Goal: Complete application form: Complete application form

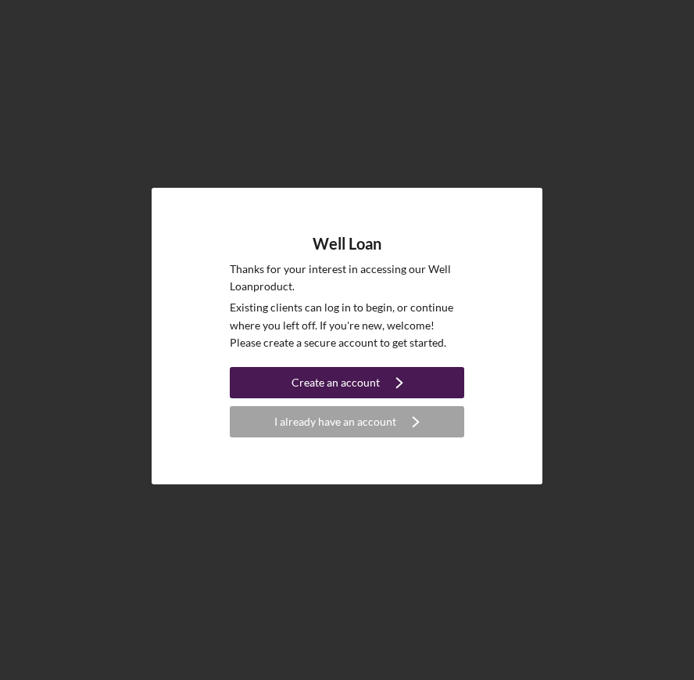
click at [329, 383] on div "Create an account" at bounding box center [336, 382] width 88 height 31
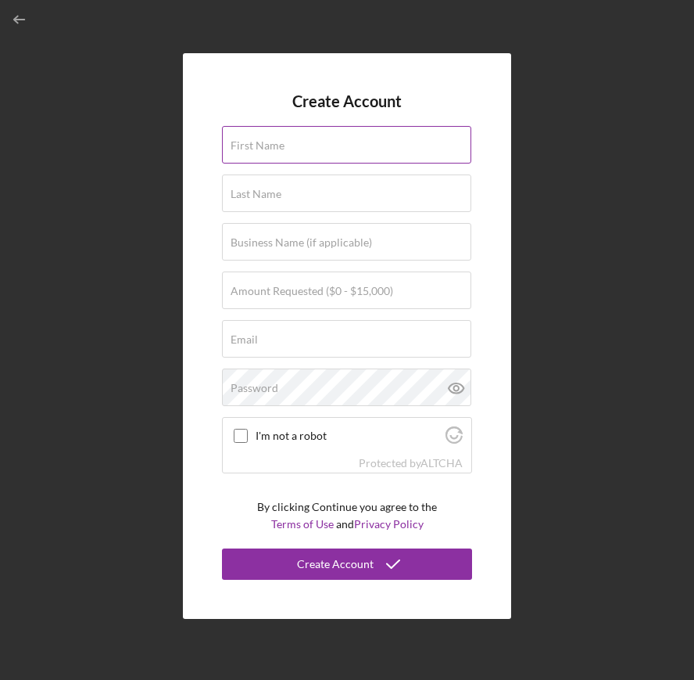
click at [258, 153] on input "First Name" at bounding box center [346, 145] width 249 height 38
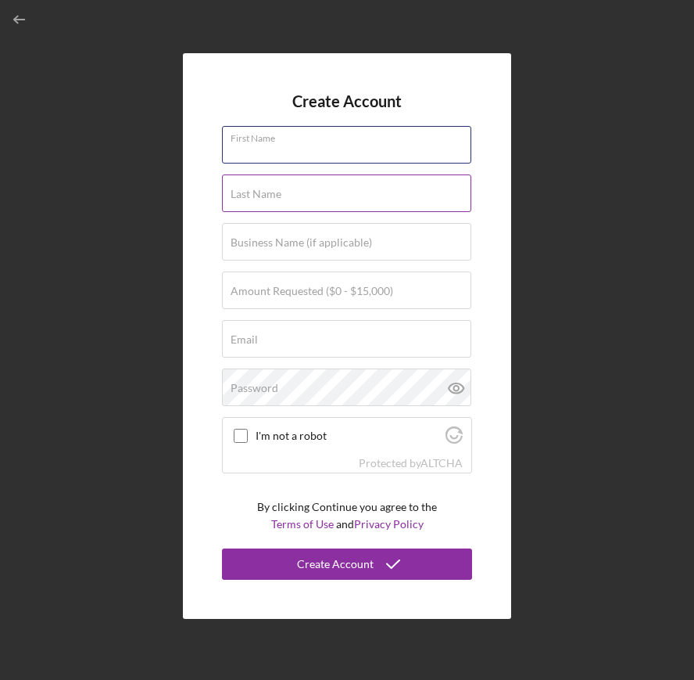
type input "[PERSON_NAME]"
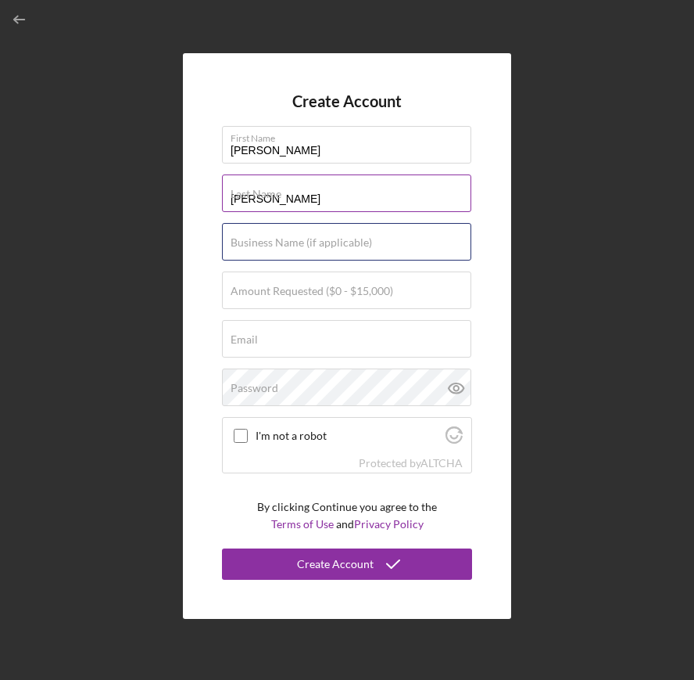
type input "Suncoast Imago Relationship Counseling and Consulting"
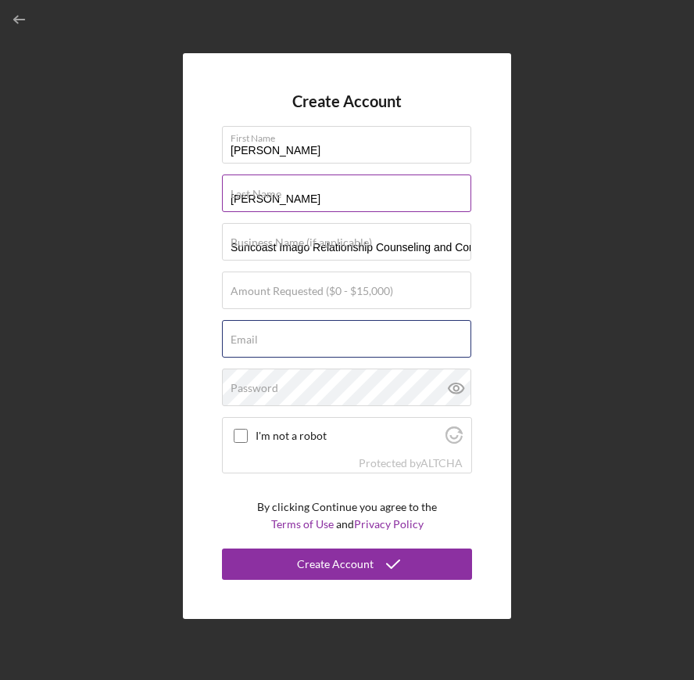
type input "[EMAIL_ADDRESS][DOMAIN_NAME]"
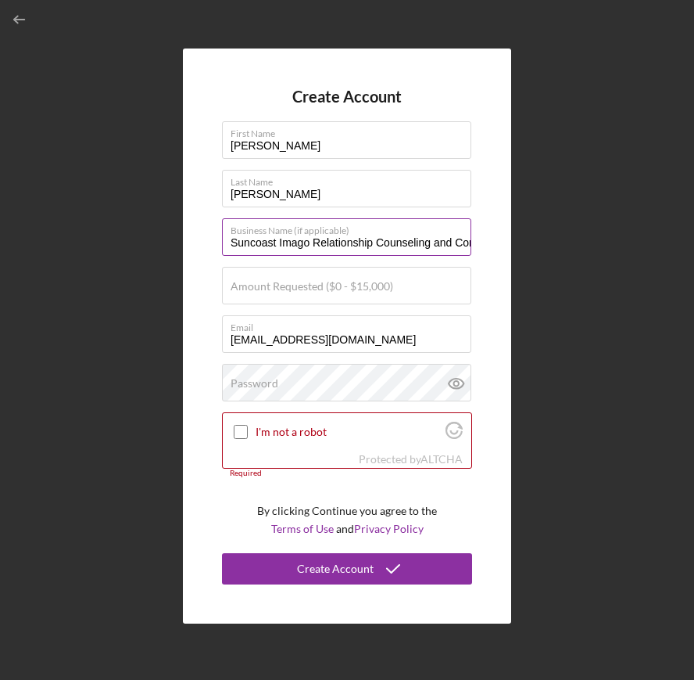
drag, startPoint x: 454, startPoint y: 241, endPoint x: 229, endPoint y: 240, distance: 225.2
click at [229, 240] on input "Suncoast Imago Relationship Counseling and Consulting" at bounding box center [346, 237] width 249 height 38
type input "Consulting"
drag, startPoint x: 303, startPoint y: 243, endPoint x: 200, endPoint y: 243, distance: 102.4
click at [200, 243] on div "Create Account First Name [PERSON_NAME] Last Name [PERSON_NAME] Business Name (…" at bounding box center [347, 335] width 328 height 575
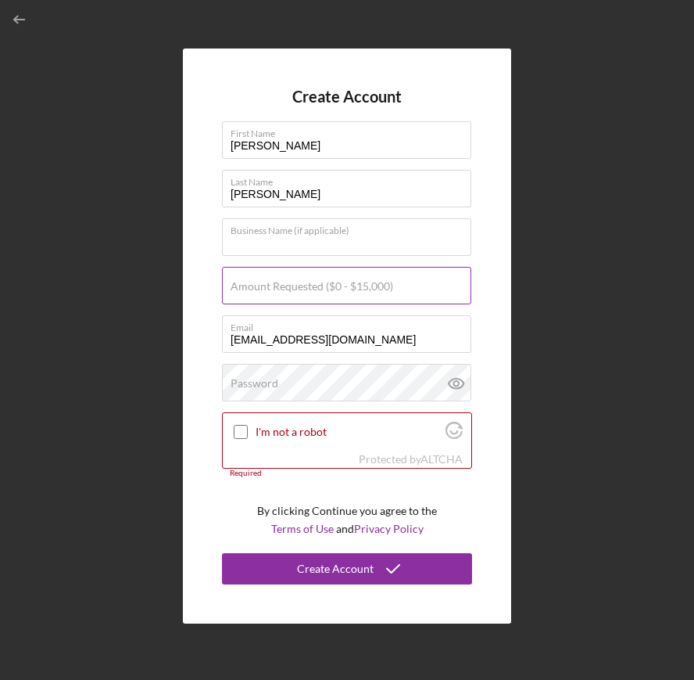
click at [241, 289] on label "Amount Requested ($0 - $15,000)" at bounding box center [312, 286] width 163 height 13
click at [241, 289] on input "Amount Requested ($0 - $15,000)" at bounding box center [346, 286] width 249 height 38
type input "$15,000"
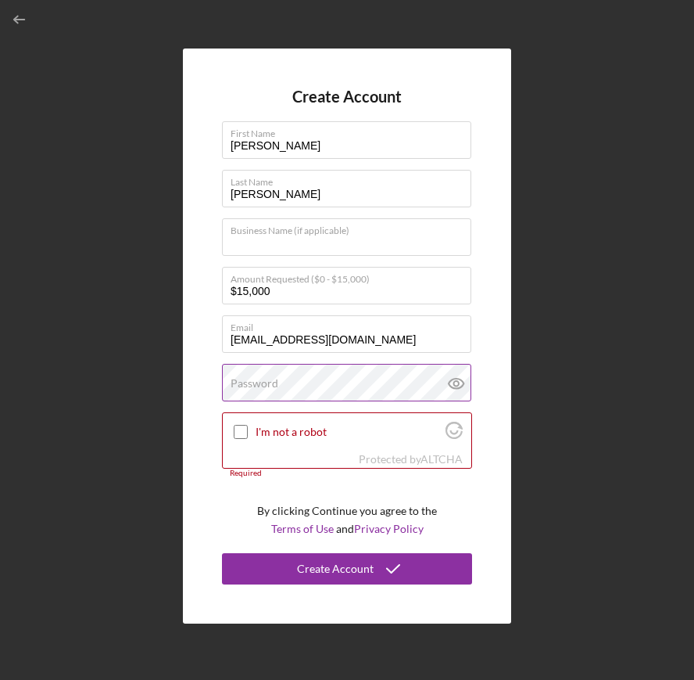
click at [271, 387] on label "Password" at bounding box center [255, 383] width 48 height 13
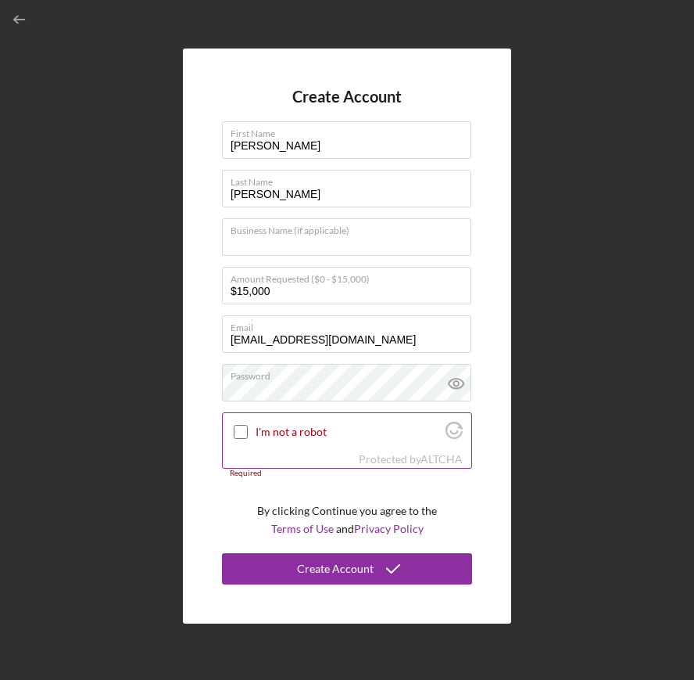
click at [247, 432] on input "I'm not a robot" at bounding box center [241, 432] width 14 height 14
checkbox input "true"
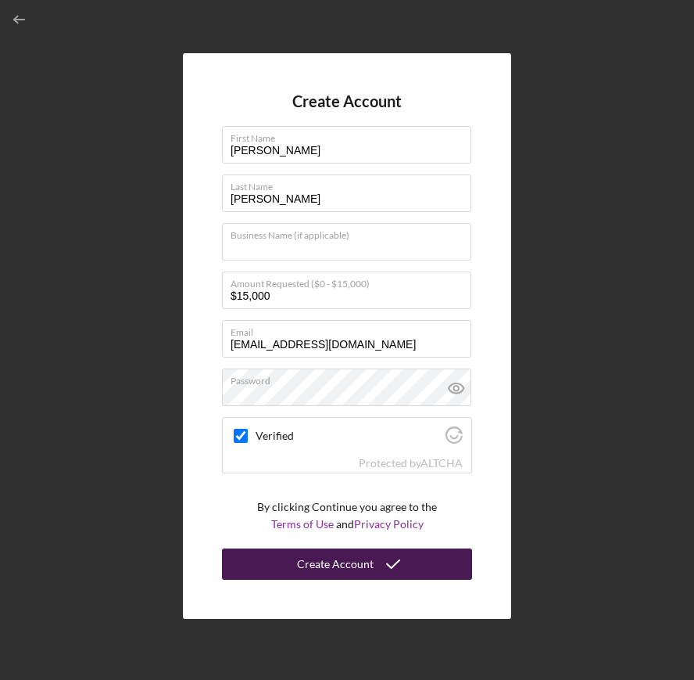
click at [343, 566] on div "Create Account" at bounding box center [335, 563] width 77 height 31
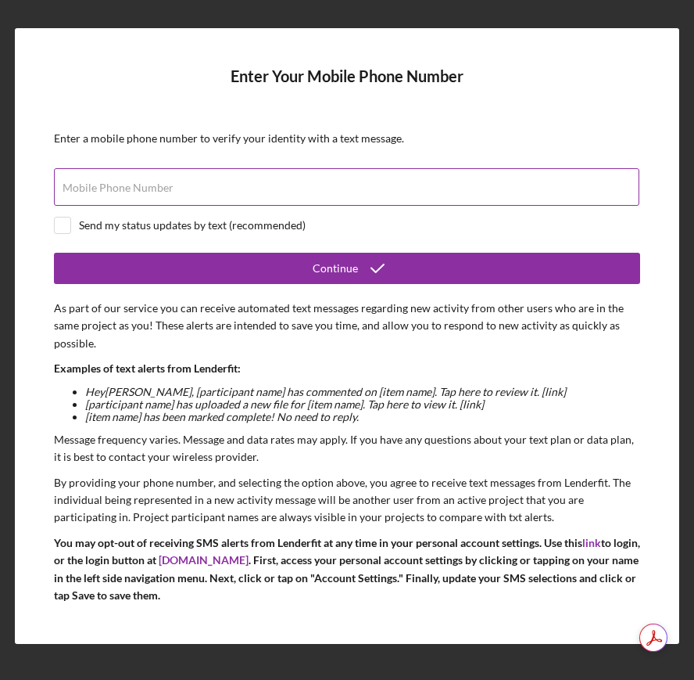
click at [186, 188] on input "Mobile Phone Number" at bounding box center [347, 187] width 586 height 38
type input "[PHONE_NUMBER]"
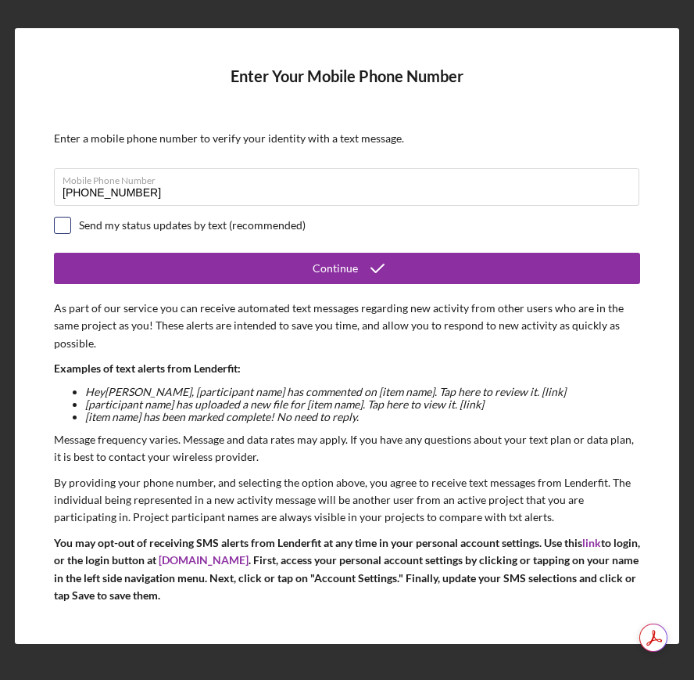
click at [63, 227] on input "checkbox" at bounding box center [63, 225] width 16 height 16
checkbox input "true"
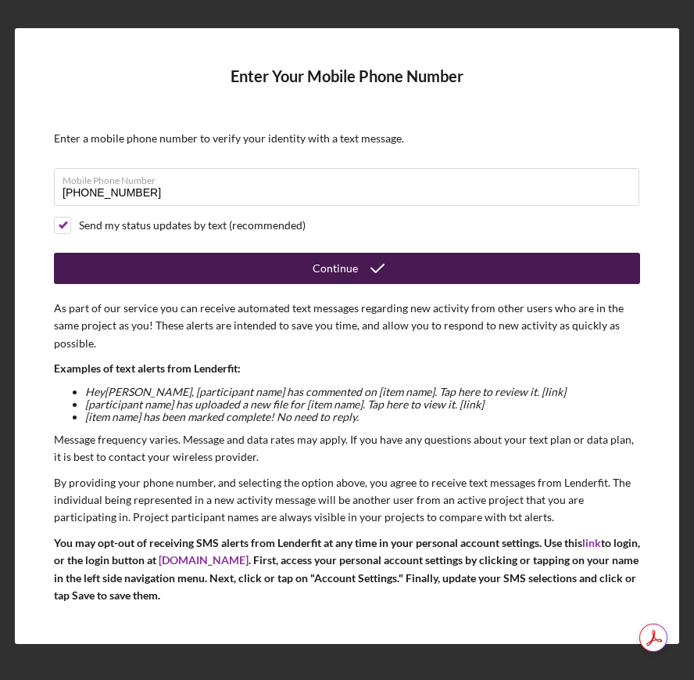
click at [214, 265] on button "Continue" at bounding box center [347, 268] width 586 height 31
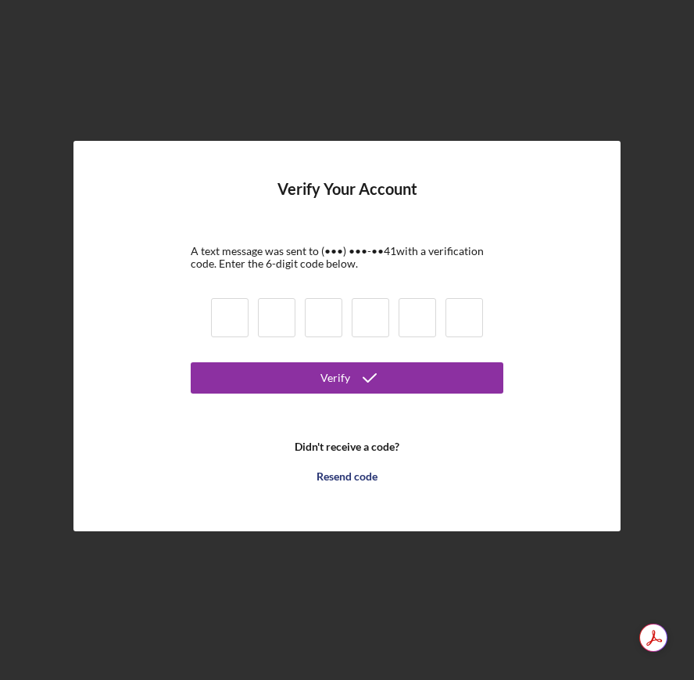
click at [223, 320] on input at bounding box center [230, 317] width 38 height 39
type input "9"
type input "2"
type input "0"
type input "1"
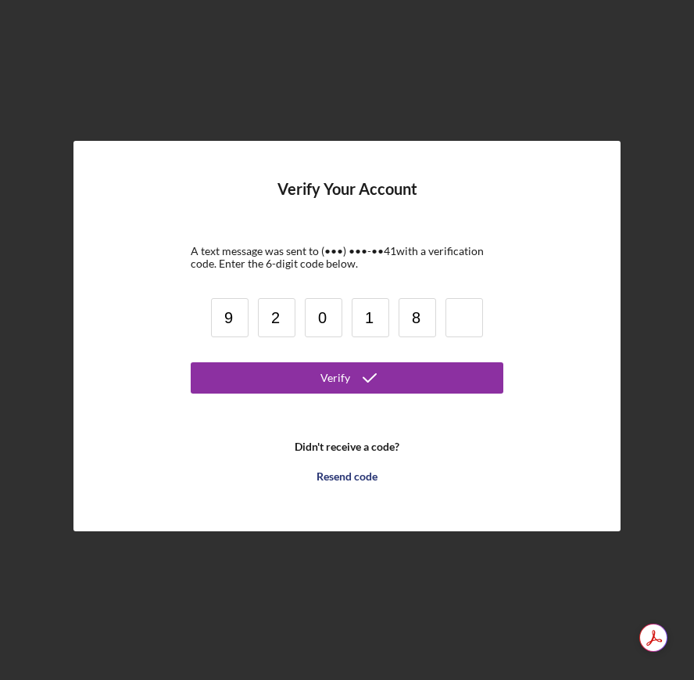
type input "8"
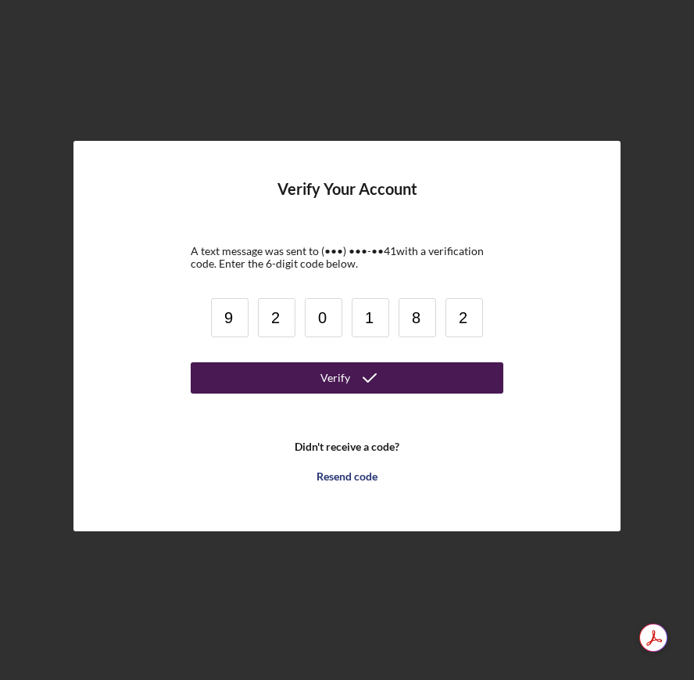
type input "2"
click at [347, 378] on div "Verify" at bounding box center [336, 377] width 30 height 31
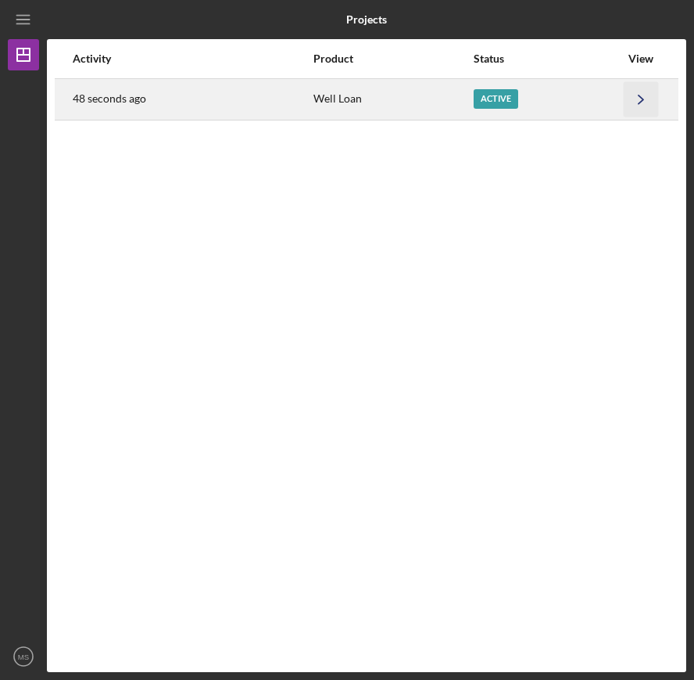
click at [647, 100] on icon "Icon/Navigate" at bounding box center [641, 98] width 35 height 35
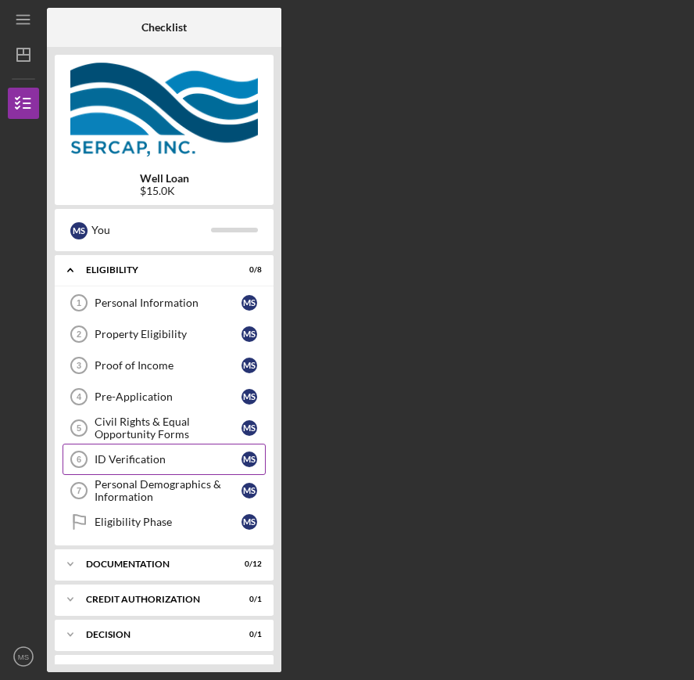
click at [168, 458] on div "ID Verification" at bounding box center [168, 459] width 147 height 13
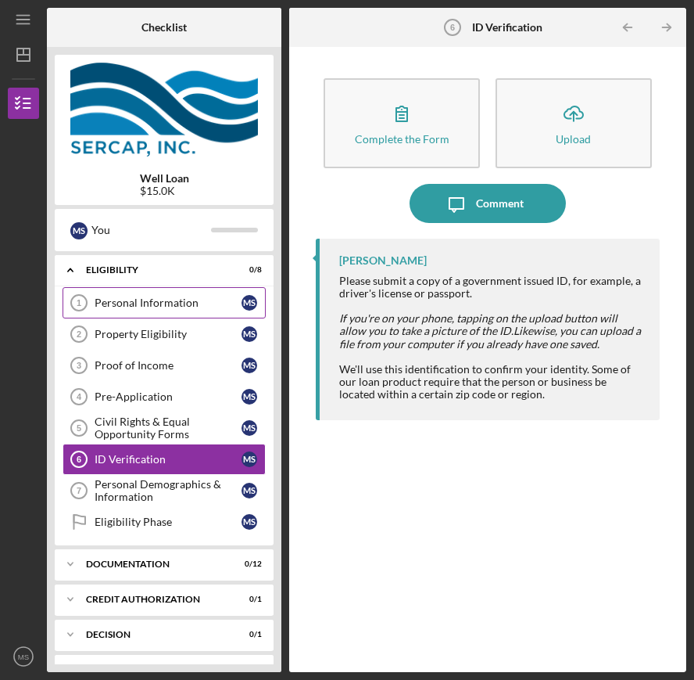
click at [156, 300] on div "Personal Information" at bounding box center [168, 302] width 147 height 13
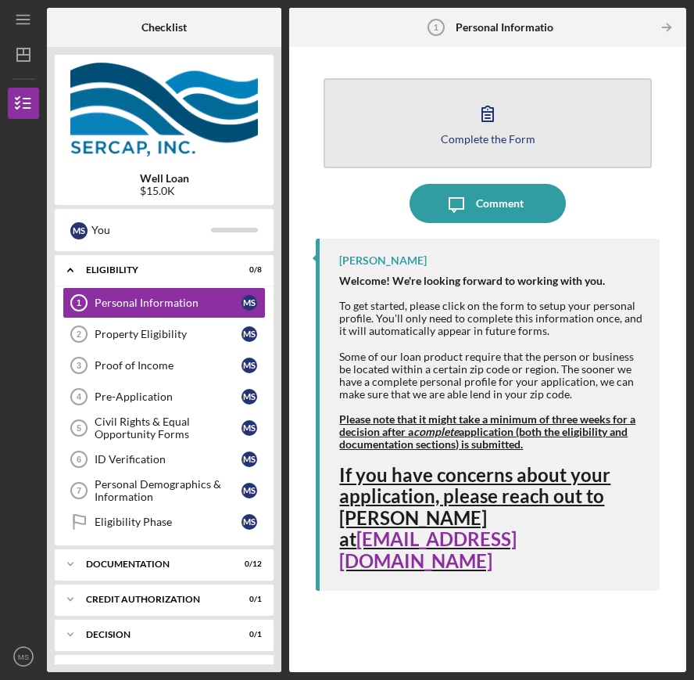
click at [490, 135] on div "Complete the Form" at bounding box center [488, 139] width 95 height 12
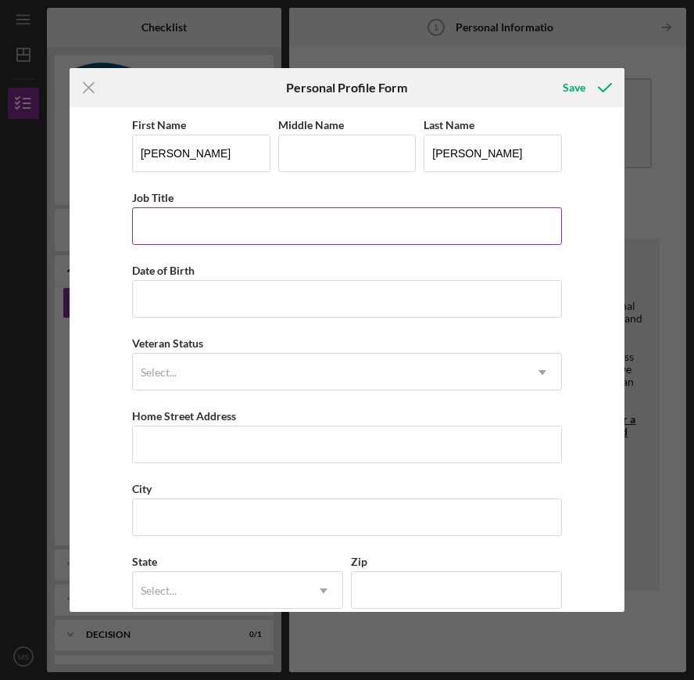
click at [294, 223] on input "Job Title" at bounding box center [347, 226] width 430 height 38
type input "O"
type input "Marriage Counselor"
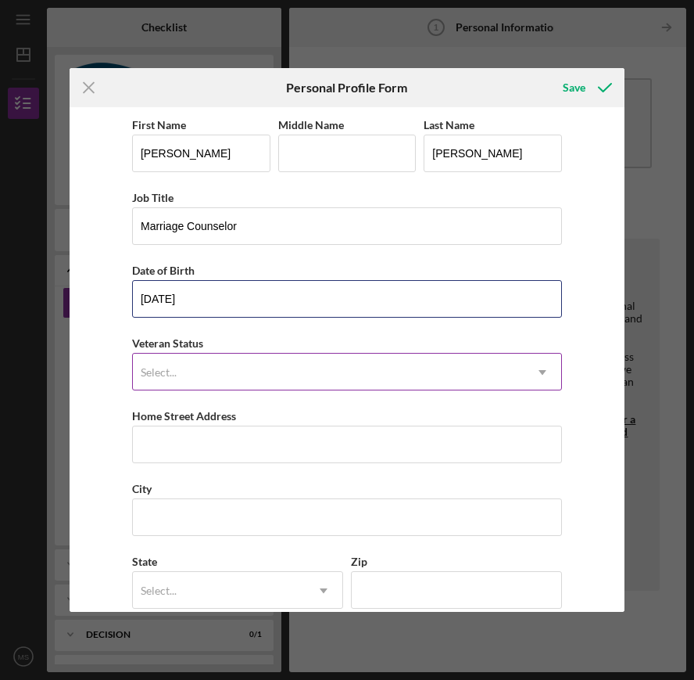
type input "[DATE]"
click at [264, 372] on div "Select..." at bounding box center [328, 372] width 391 height 36
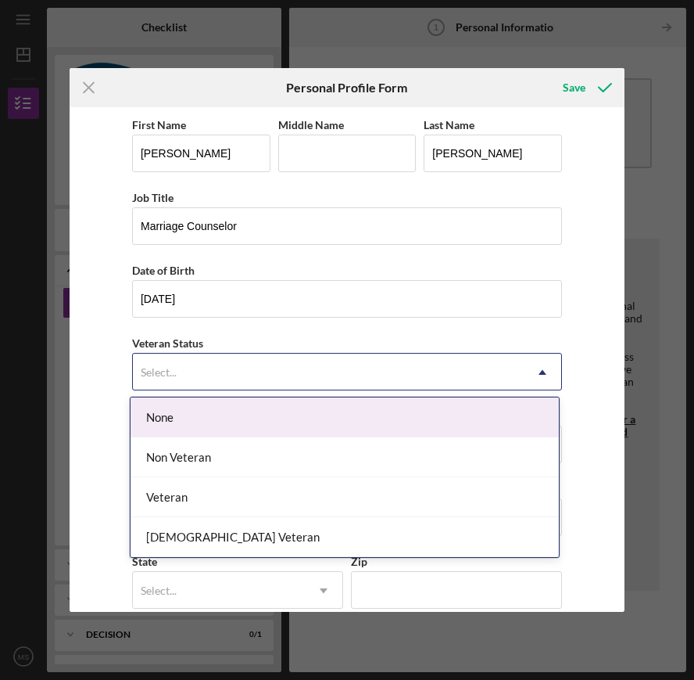
click at [241, 426] on div "None" at bounding box center [345, 417] width 429 height 40
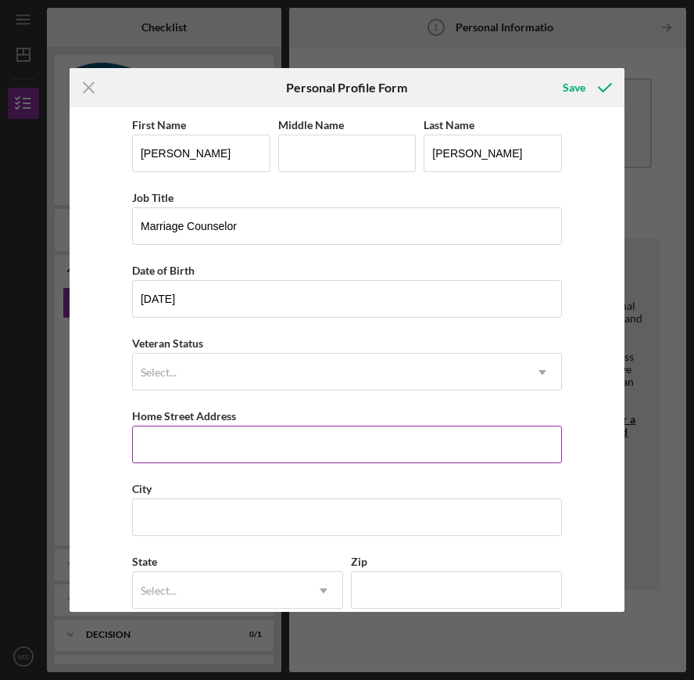
click at [210, 449] on input "Home Street Address" at bounding box center [347, 444] width 430 height 38
type input "194 Three Bears Trail"
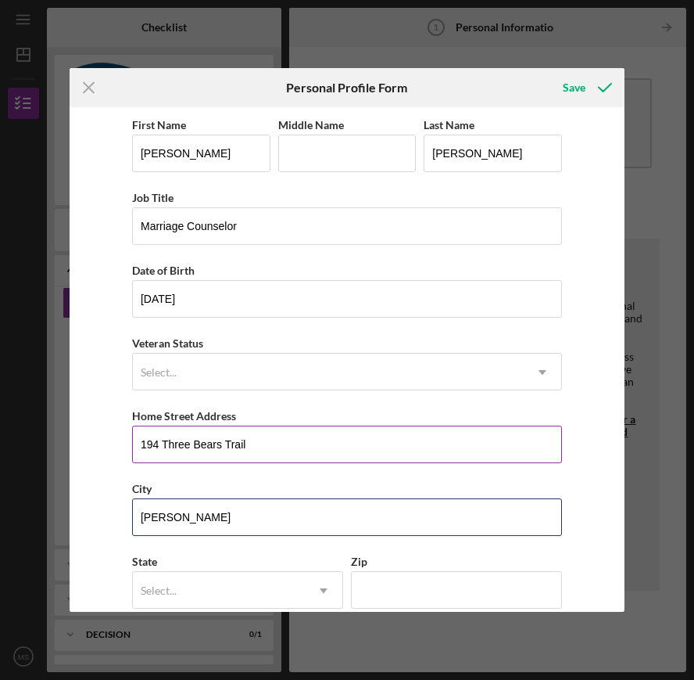
scroll to position [93, 0]
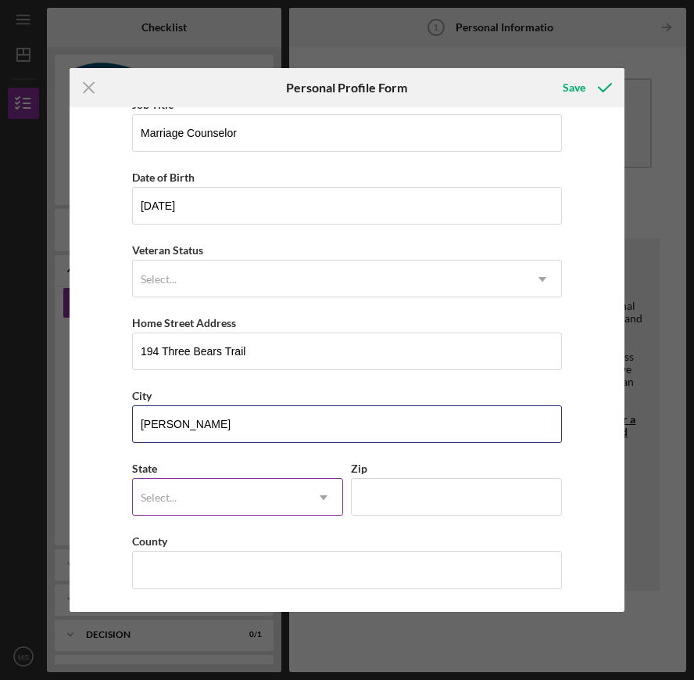
type input "[PERSON_NAME]"
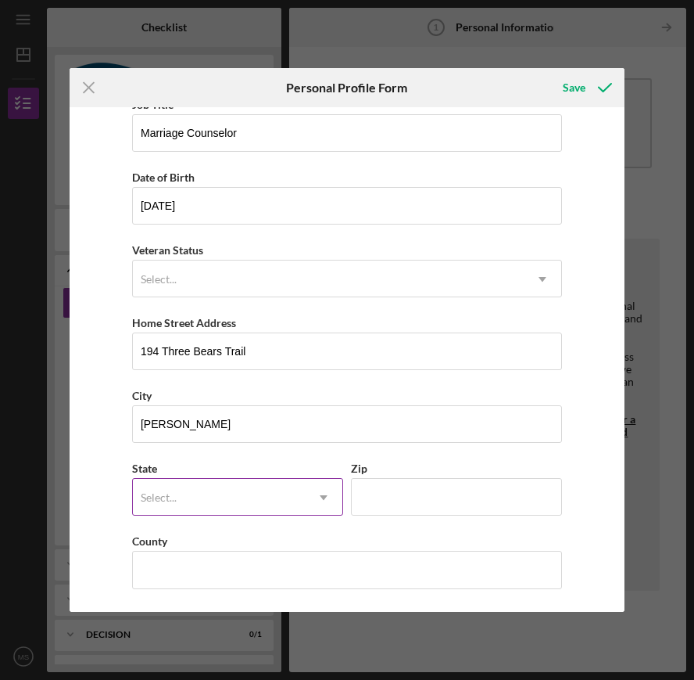
click at [188, 499] on div "Select..." at bounding box center [219, 497] width 172 height 36
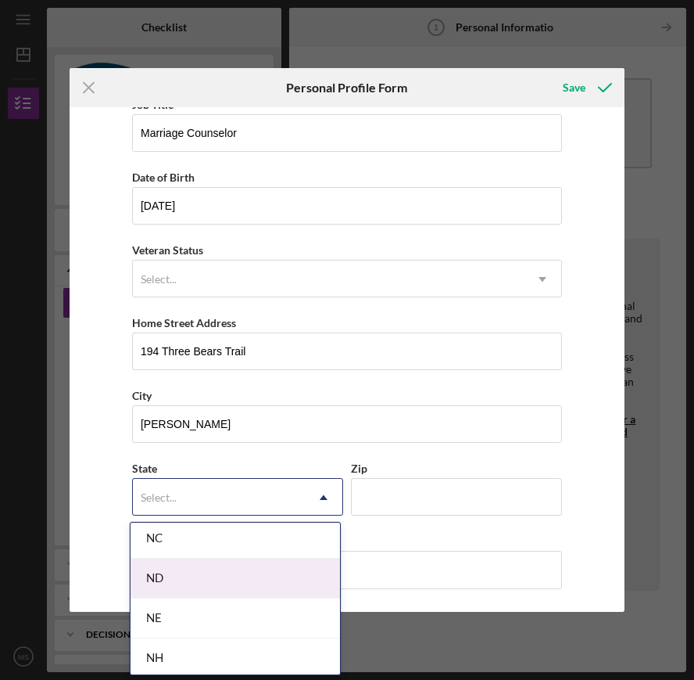
scroll to position [1598, 0]
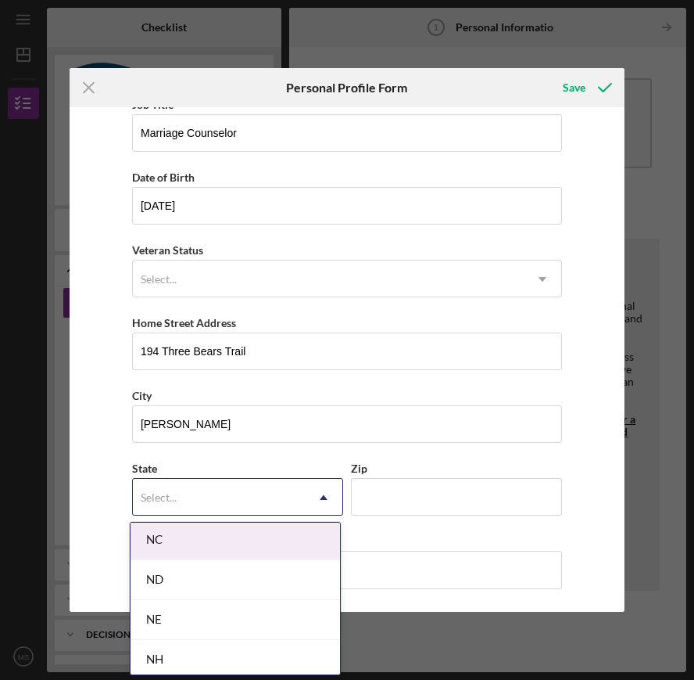
click at [204, 544] on div "NC" at bounding box center [236, 540] width 210 height 40
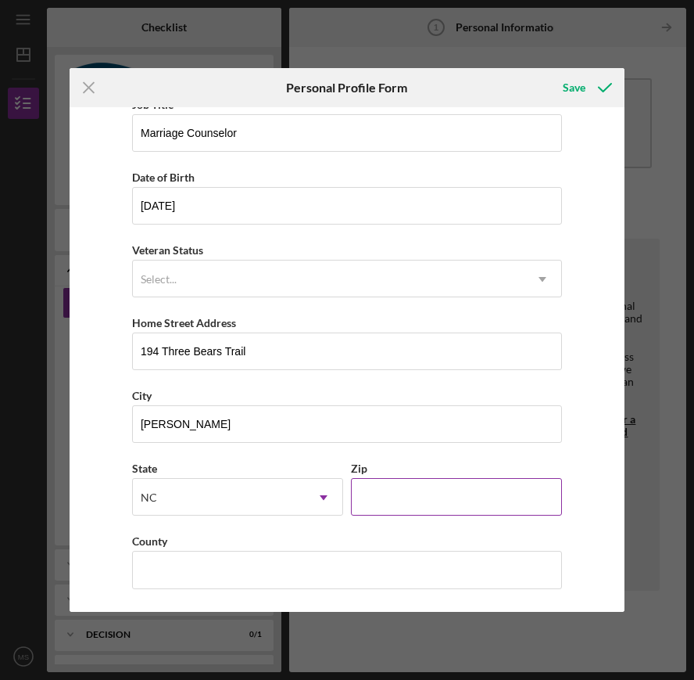
click at [396, 500] on input "Zip" at bounding box center [456, 497] width 211 height 38
type input "28732"
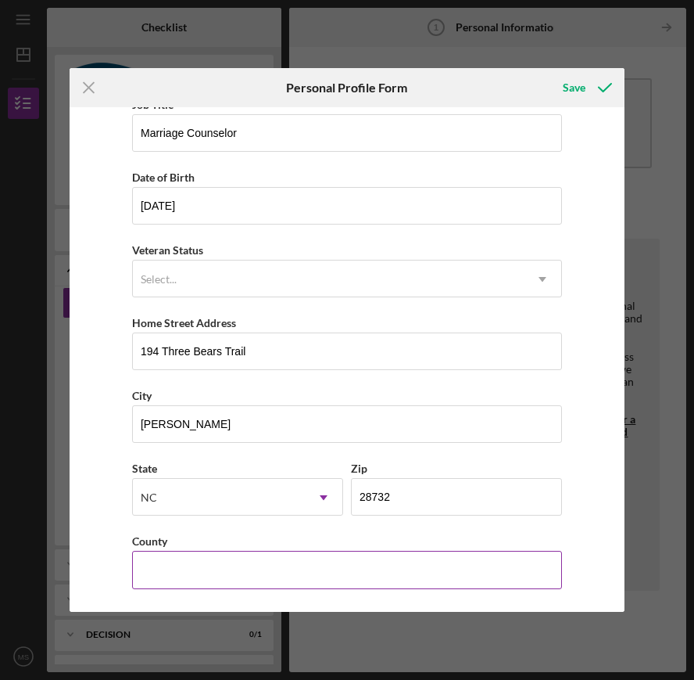
type input "[US_STATE]"
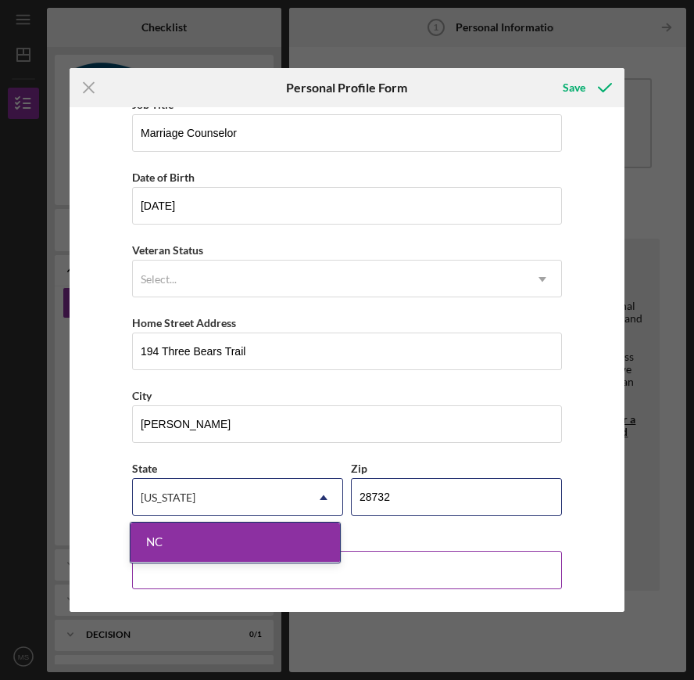
type input "28732"
click at [290, 579] on input "County" at bounding box center [347, 570] width 430 height 38
type input "B"
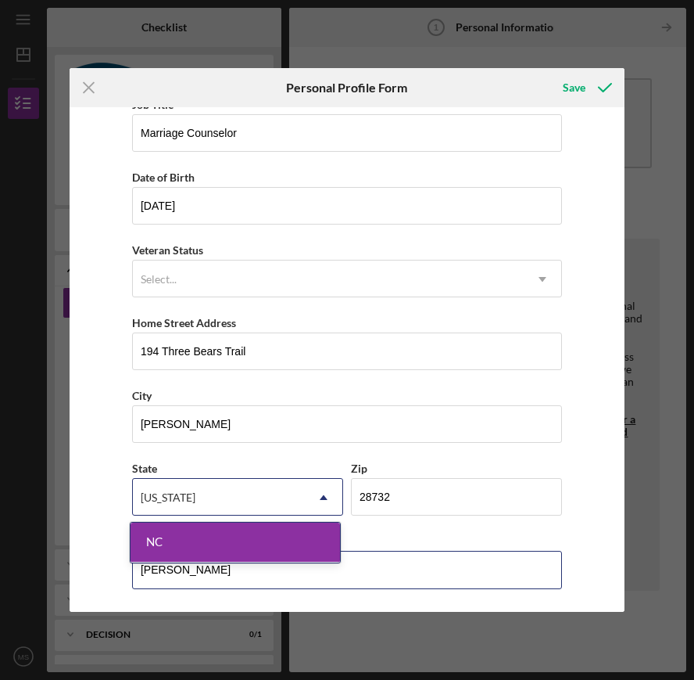
type input "[PERSON_NAME]"
click at [585, 469] on div "First Name [PERSON_NAME] Middle Name Last Name [PERSON_NAME] Job Title Marriage…" at bounding box center [347, 359] width 555 height 504
click at [576, 85] on div "Save" at bounding box center [574, 87] width 23 height 31
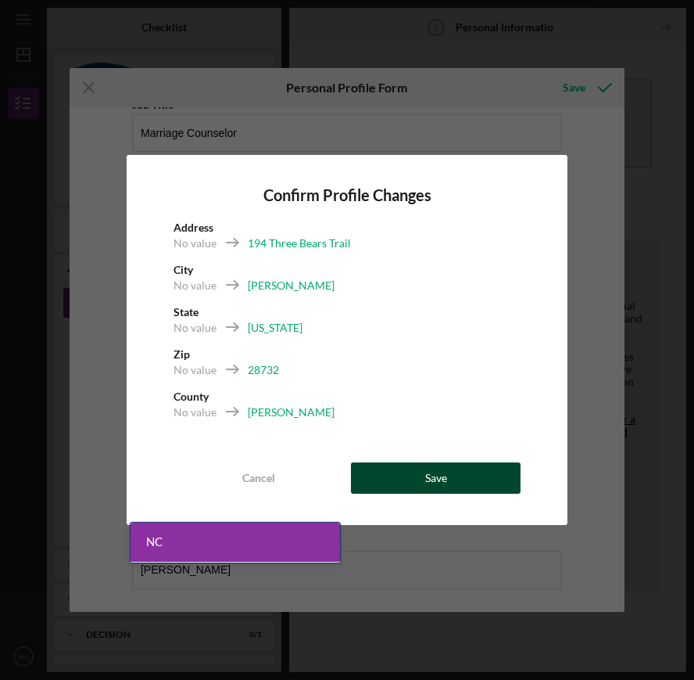
click at [432, 479] on div "Save" at bounding box center [436, 477] width 22 height 31
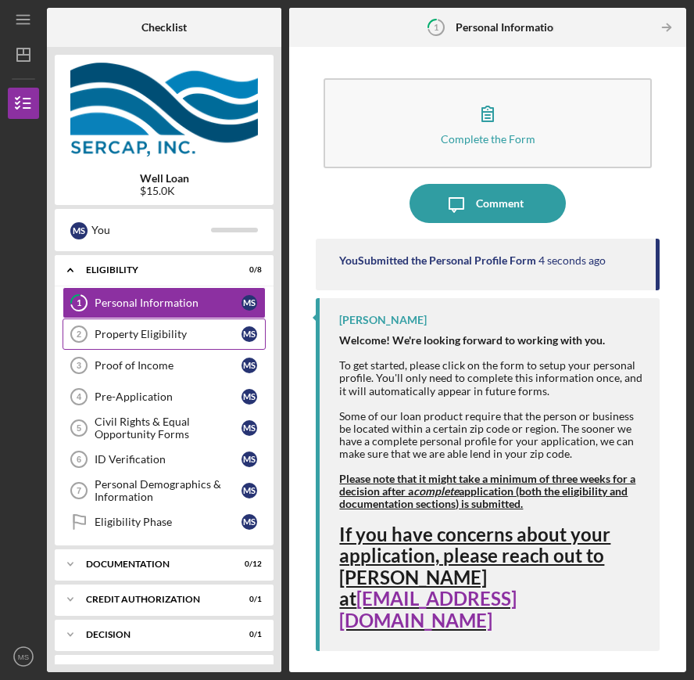
click at [135, 339] on div "Property Eligibility" at bounding box center [168, 334] width 147 height 13
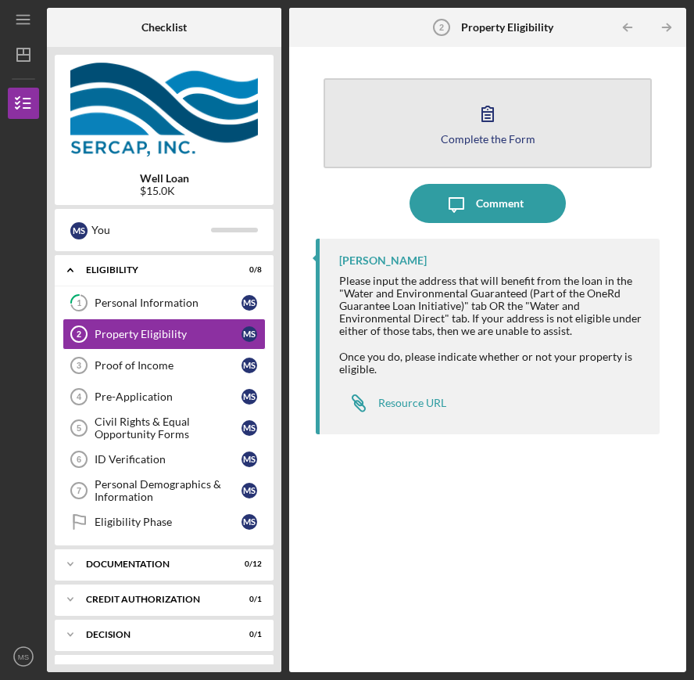
click at [482, 120] on icon "button" at bounding box center [487, 113] width 11 height 15
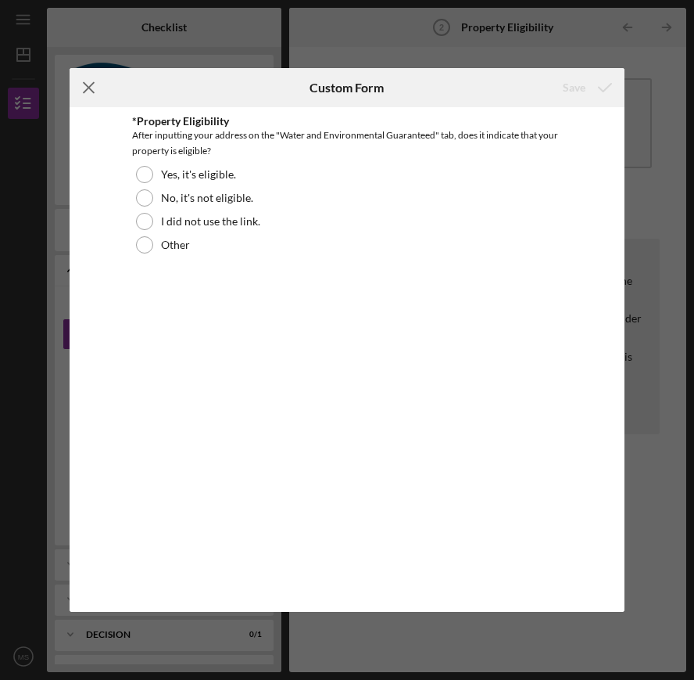
click at [83, 84] on icon "Icon/Menu Close" at bounding box center [89, 87] width 39 height 39
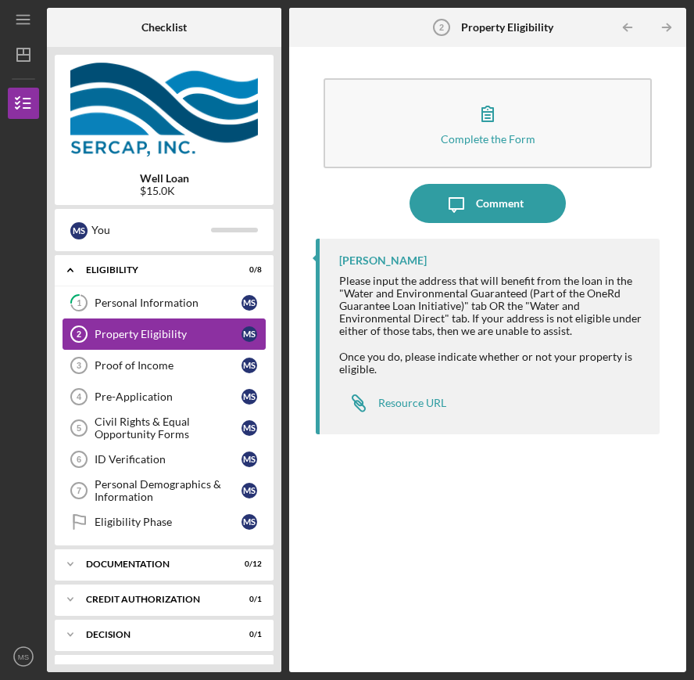
click at [140, 332] on div "Property Eligibility" at bounding box center [168, 334] width 147 height 13
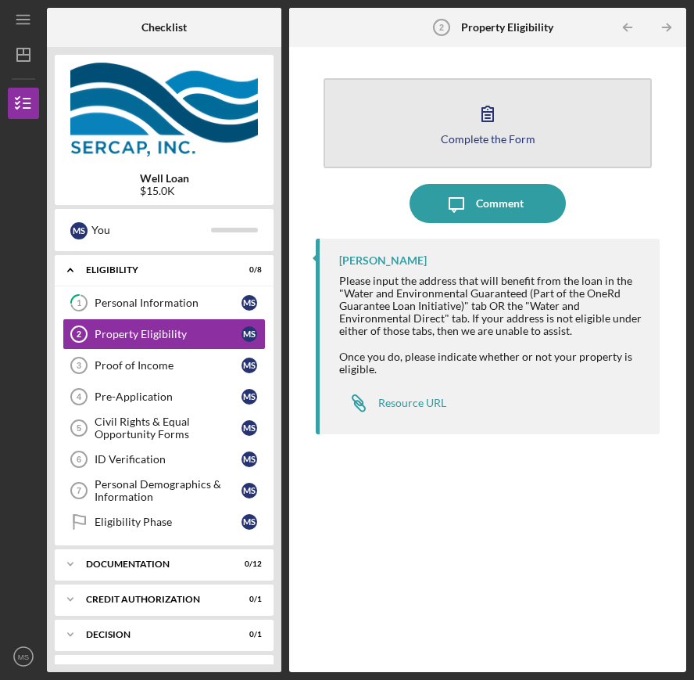
click at [488, 121] on icon "button" at bounding box center [487, 113] width 11 height 15
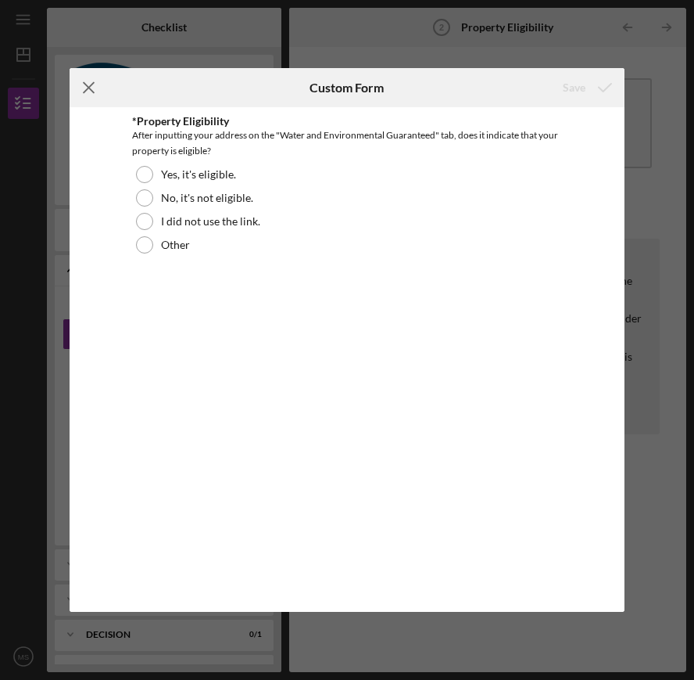
click at [88, 88] on line at bounding box center [89, 88] width 10 height 10
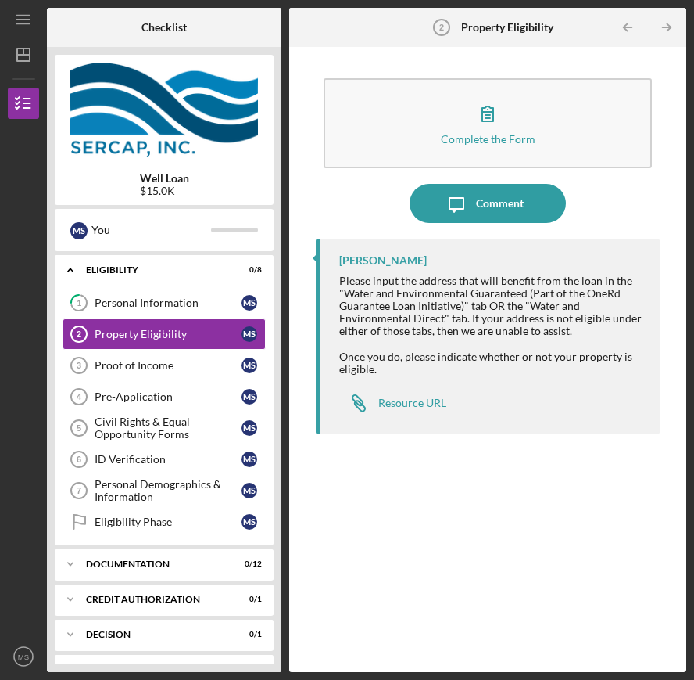
scroll to position [100, 0]
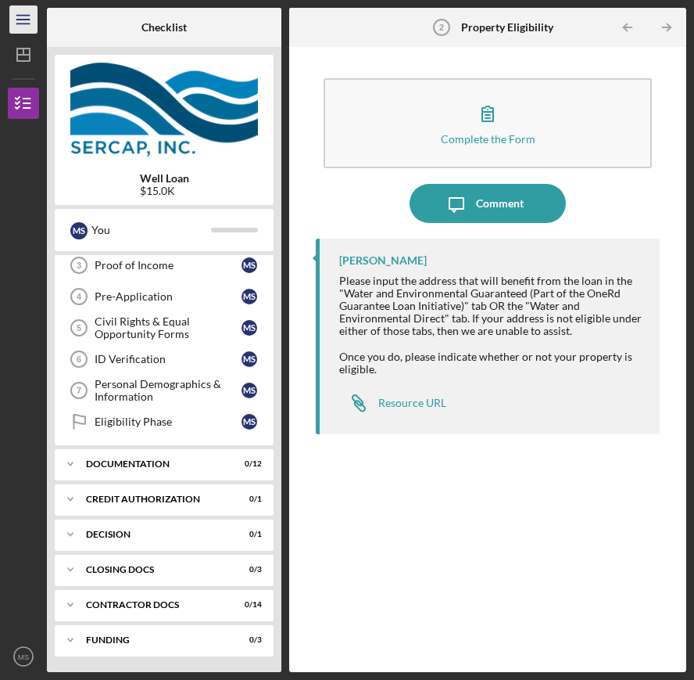
click at [21, 20] on line "button" at bounding box center [22, 20] width 13 height 0
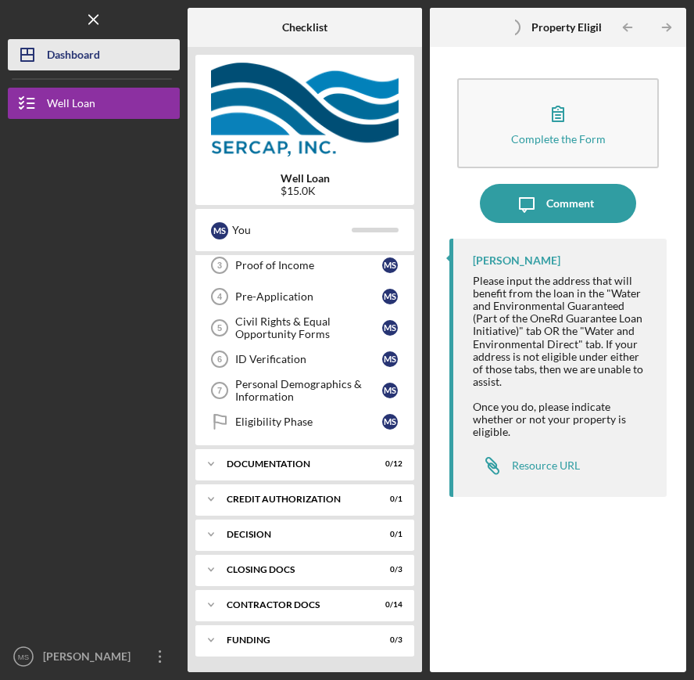
click at [52, 60] on div "Dashboard" at bounding box center [73, 56] width 53 height 35
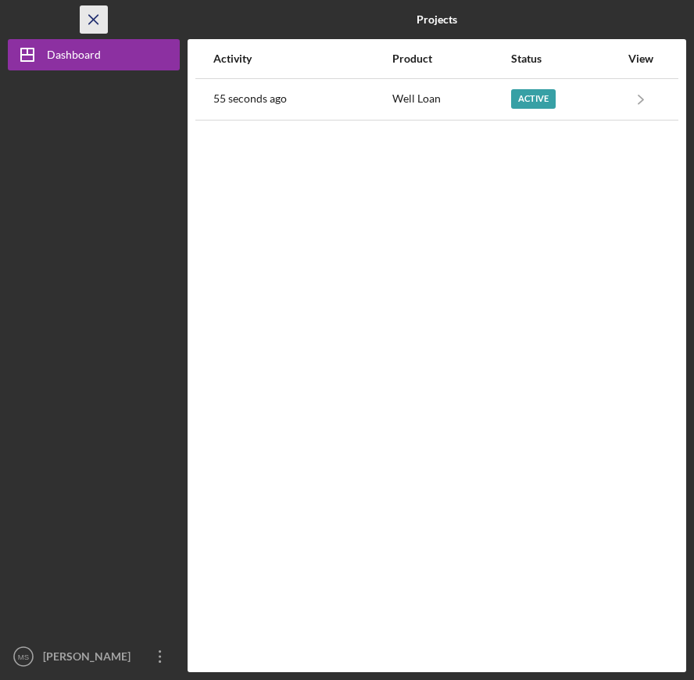
click at [94, 16] on icon "Icon/Menu Close" at bounding box center [94, 19] width 35 height 35
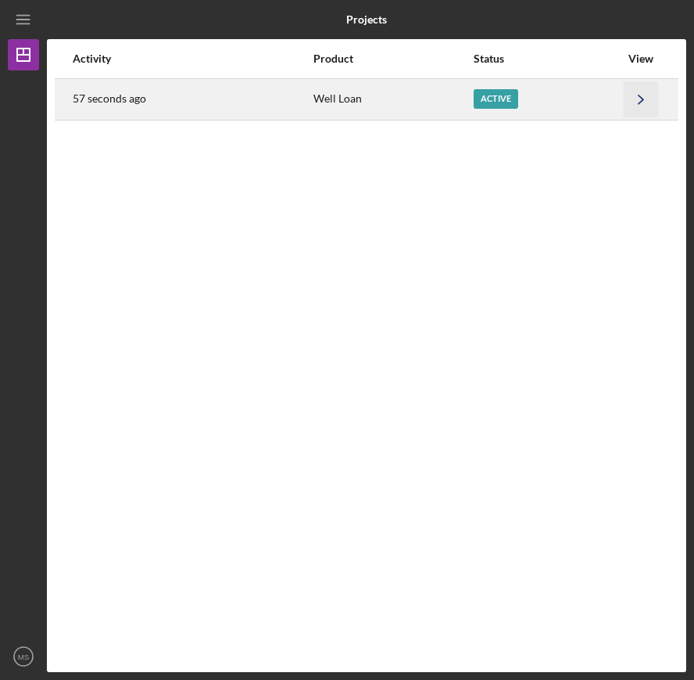
click at [637, 91] on icon "Icon/Navigate" at bounding box center [641, 98] width 35 height 35
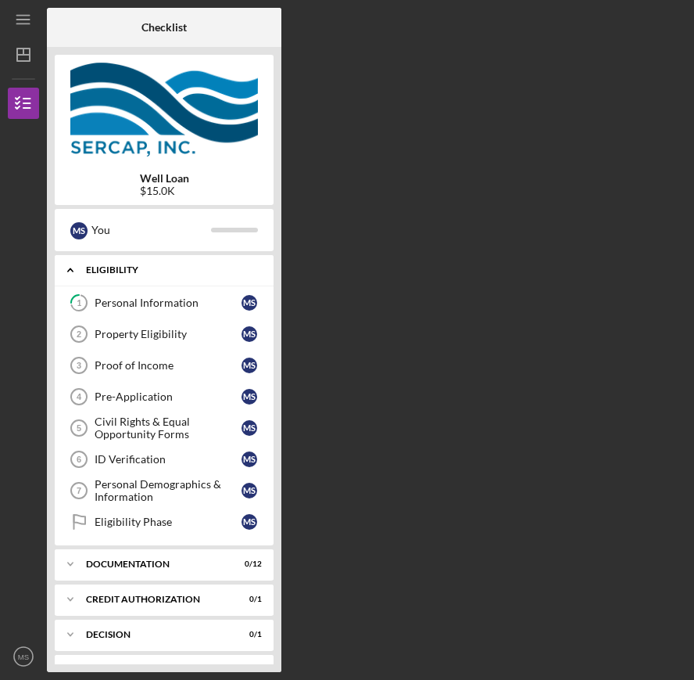
click at [130, 271] on div "Eligibility" at bounding box center [170, 269] width 168 height 9
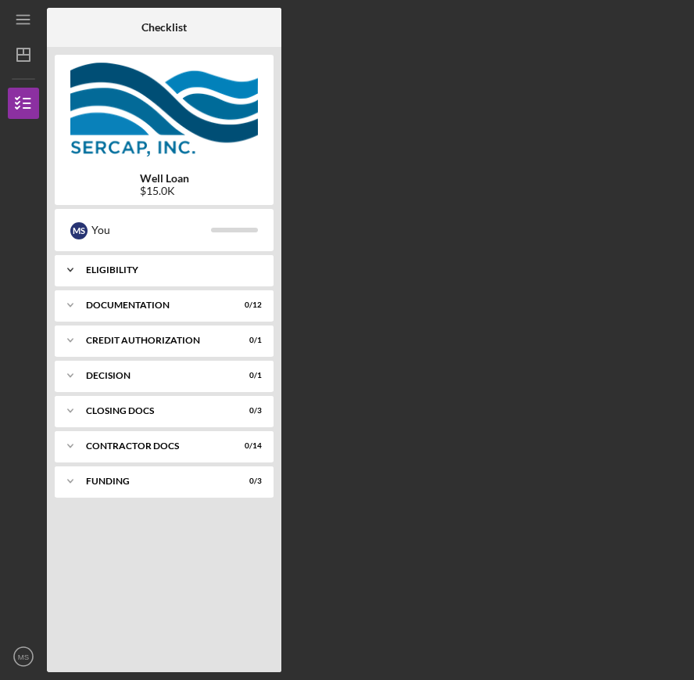
click at [118, 271] on div "Eligibility" at bounding box center [170, 269] width 168 height 9
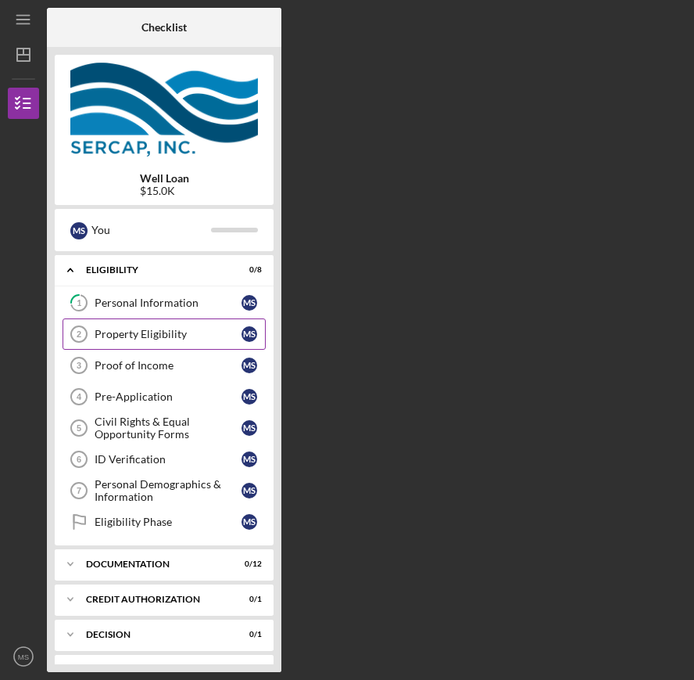
click at [127, 335] on div "Property Eligibility" at bounding box center [168, 334] width 147 height 13
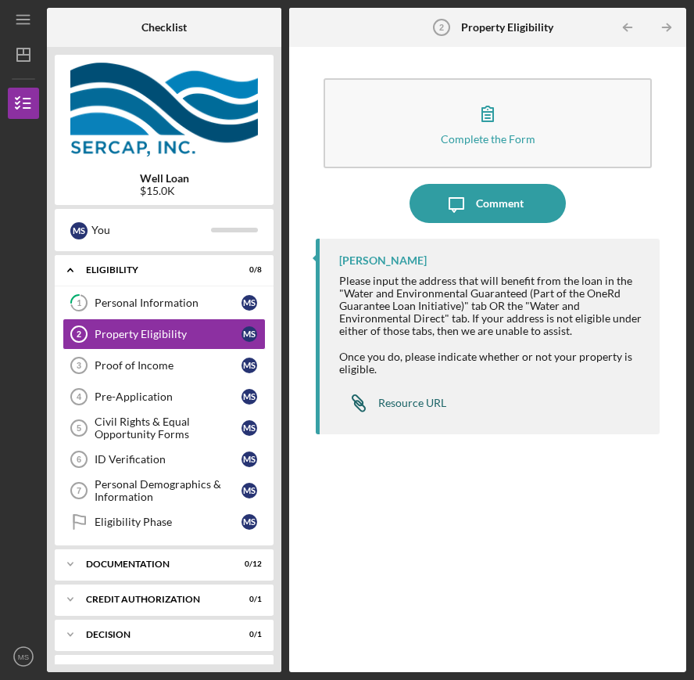
click at [398, 404] on div "Resource URL" at bounding box center [412, 402] width 68 height 13
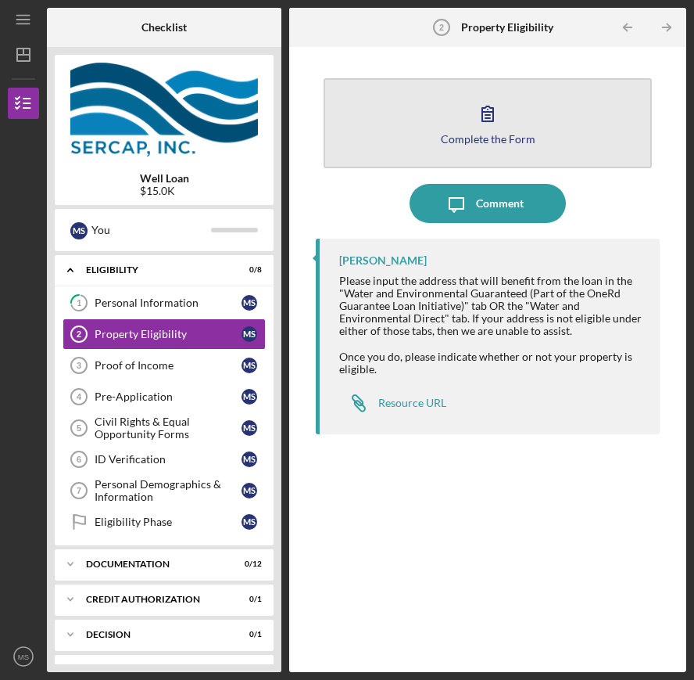
click at [494, 123] on icon "button" at bounding box center [487, 113] width 39 height 39
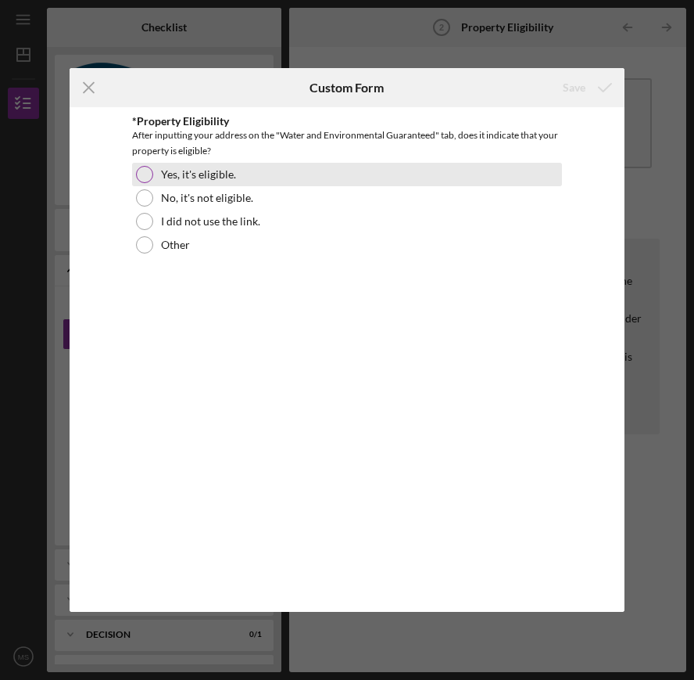
click at [222, 179] on label "Yes, it's eligible." at bounding box center [198, 174] width 75 height 13
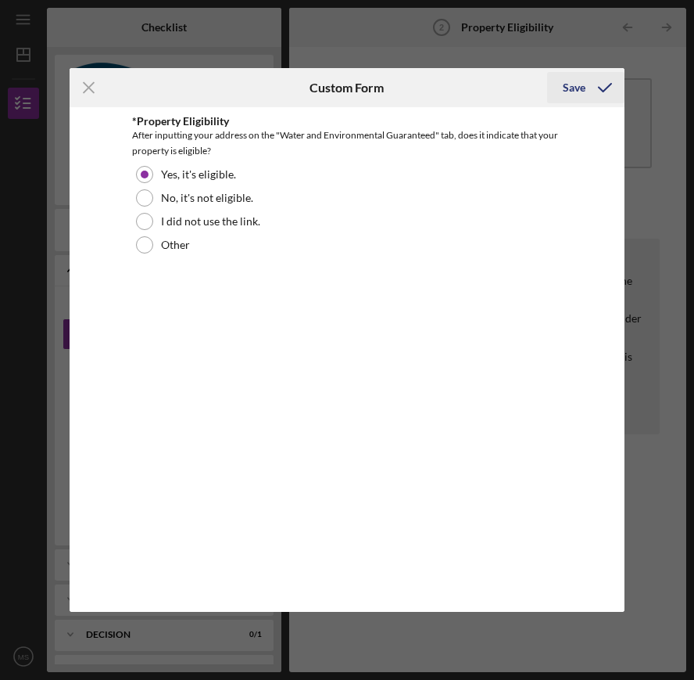
click at [586, 91] on icon "submit" at bounding box center [605, 87] width 39 height 39
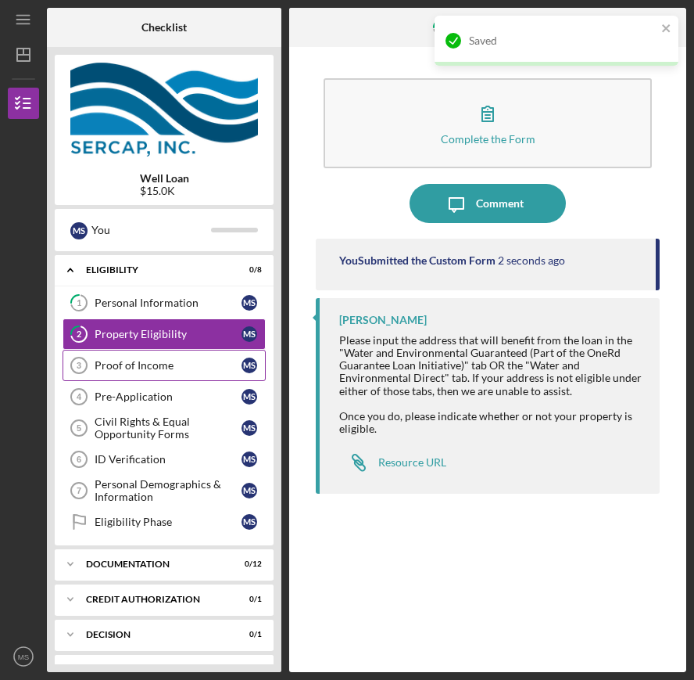
click at [120, 363] on div "Proof of Income" at bounding box center [168, 365] width 147 height 13
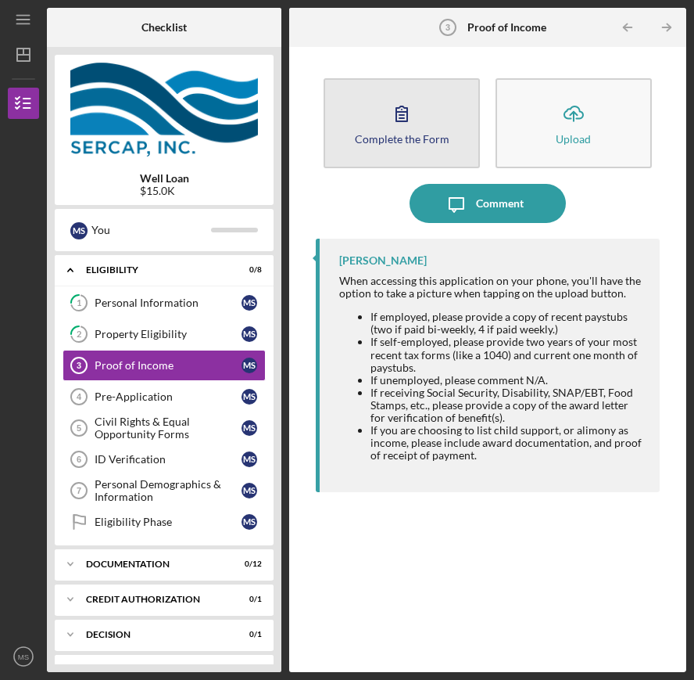
click at [386, 120] on icon "button" at bounding box center [401, 113] width 39 height 39
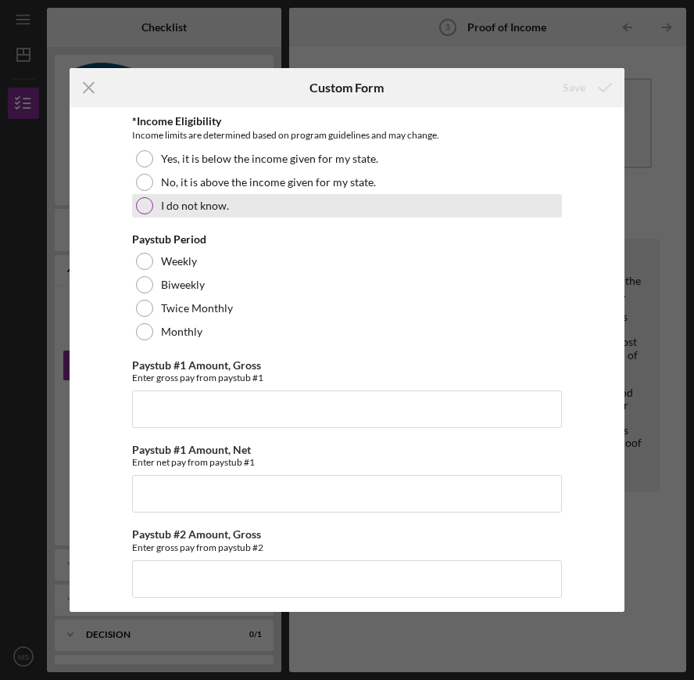
click at [167, 205] on label "I do not know." at bounding box center [195, 205] width 68 height 13
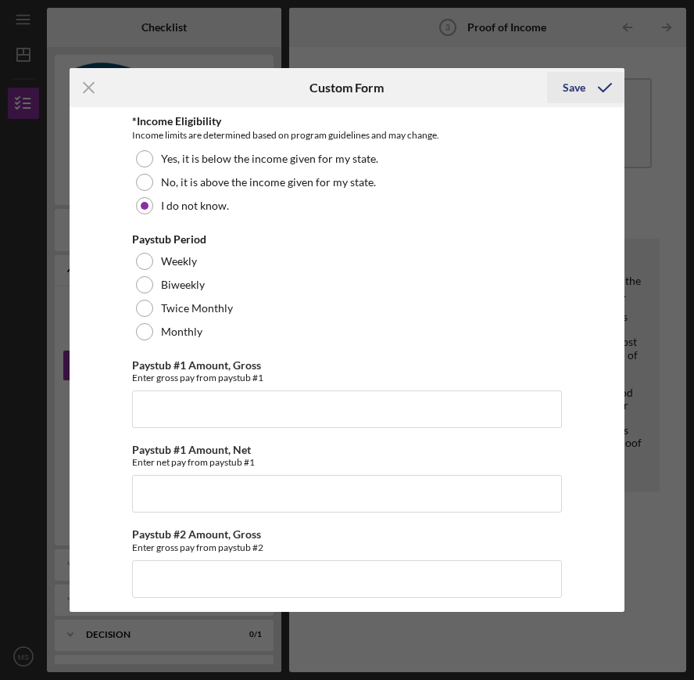
click at [576, 88] on div "Save" at bounding box center [574, 87] width 23 height 31
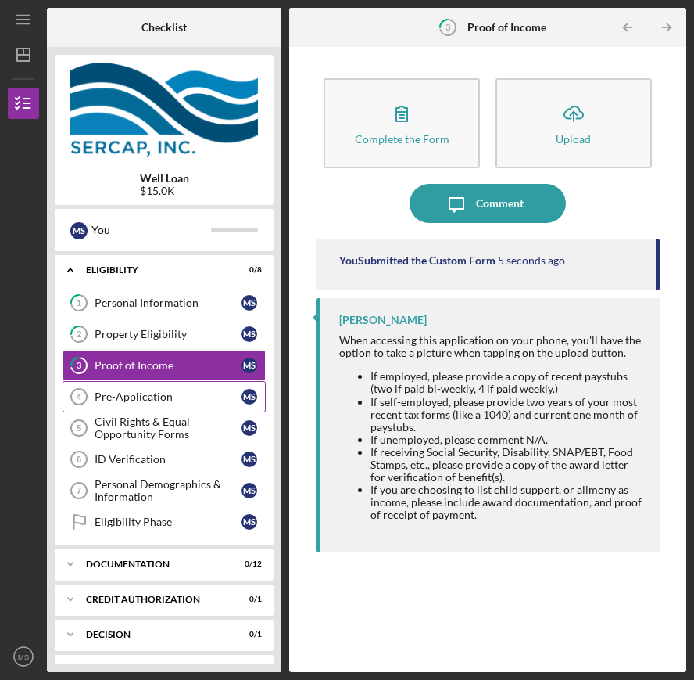
click at [161, 403] on link "Pre-Application 4 Pre-Application M S" at bounding box center [164, 396] width 203 height 31
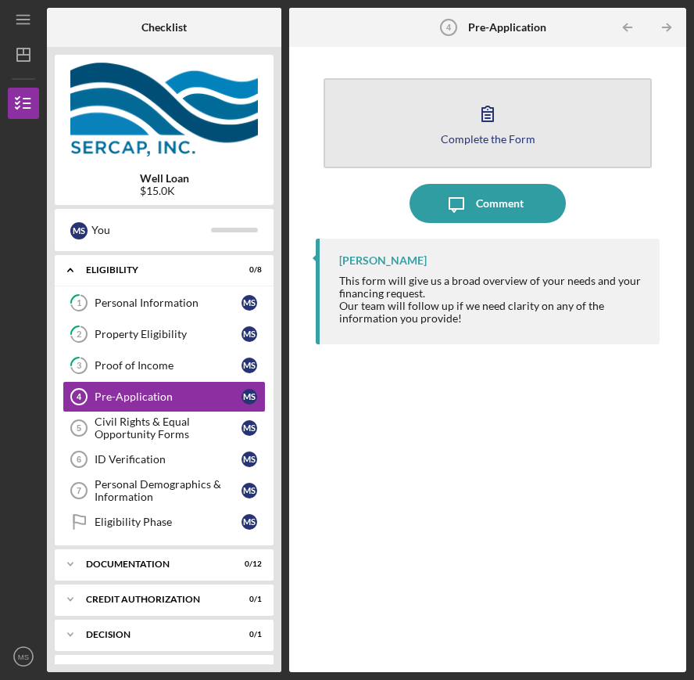
click at [481, 115] on icon "button" at bounding box center [487, 113] width 39 height 39
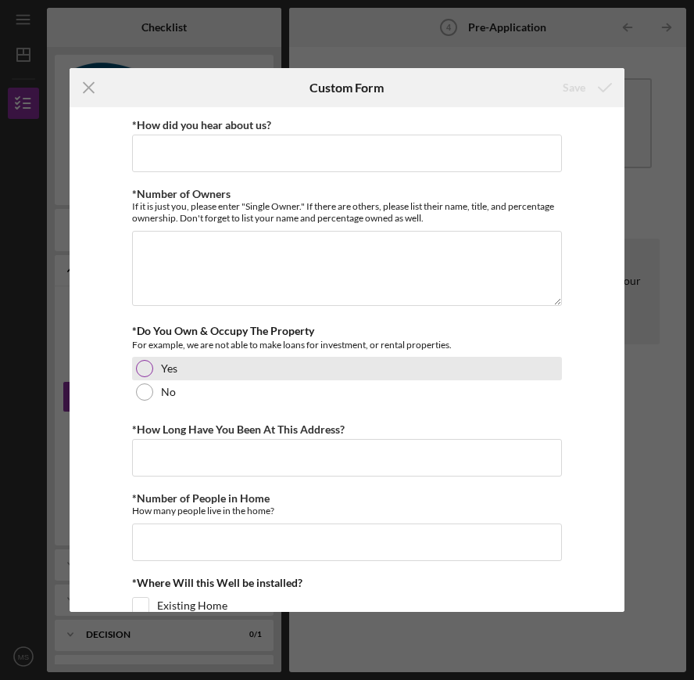
click at [154, 362] on div "Yes" at bounding box center [347, 368] width 430 height 23
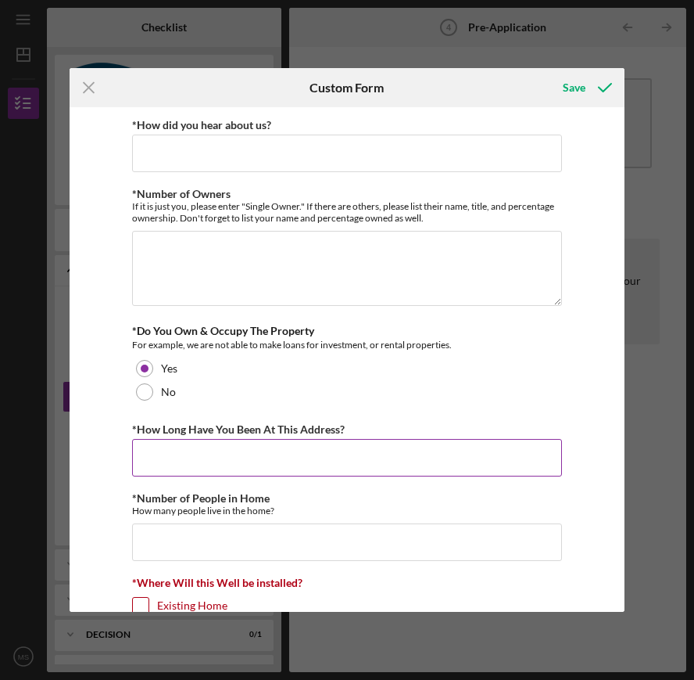
click at [188, 458] on input "*How Long Have You Been At This Address?" at bounding box center [347, 458] width 430 height 38
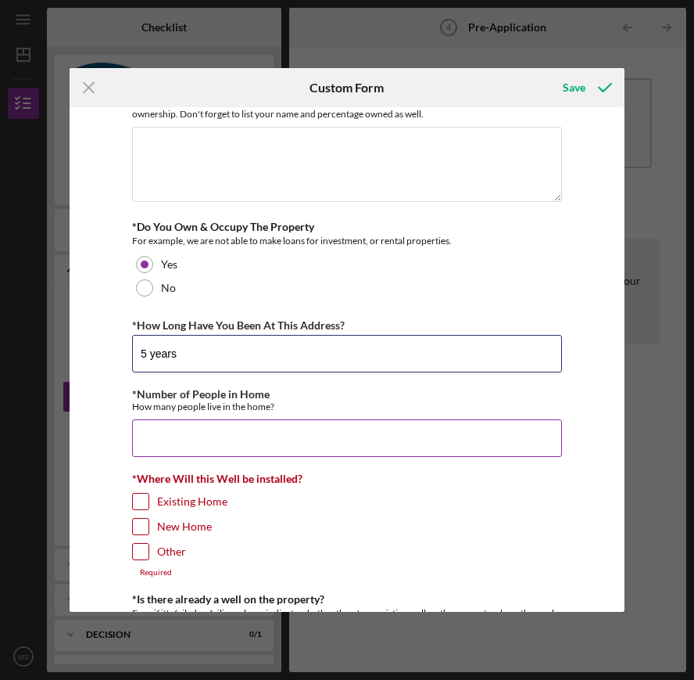
type input "5 years"
click at [179, 439] on input "*Number of People in Home" at bounding box center [347, 438] width 430 height 38
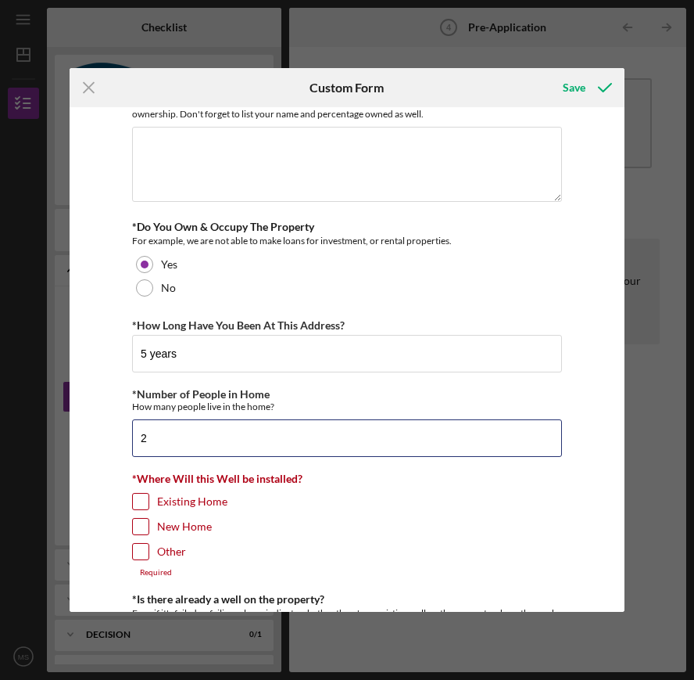
type input "2"
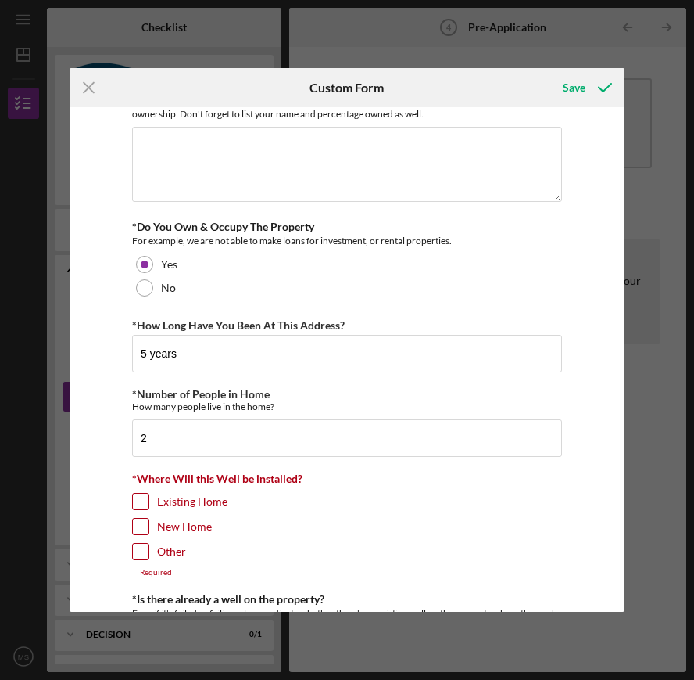
click at [138, 508] on input "Existing Home" at bounding box center [141, 501] width 16 height 16
checkbox input "true"
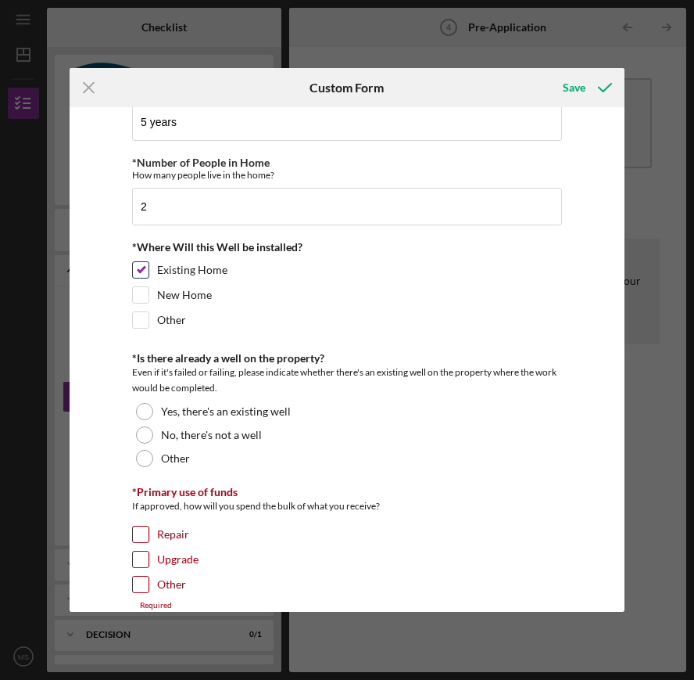
scroll to position [335, 0]
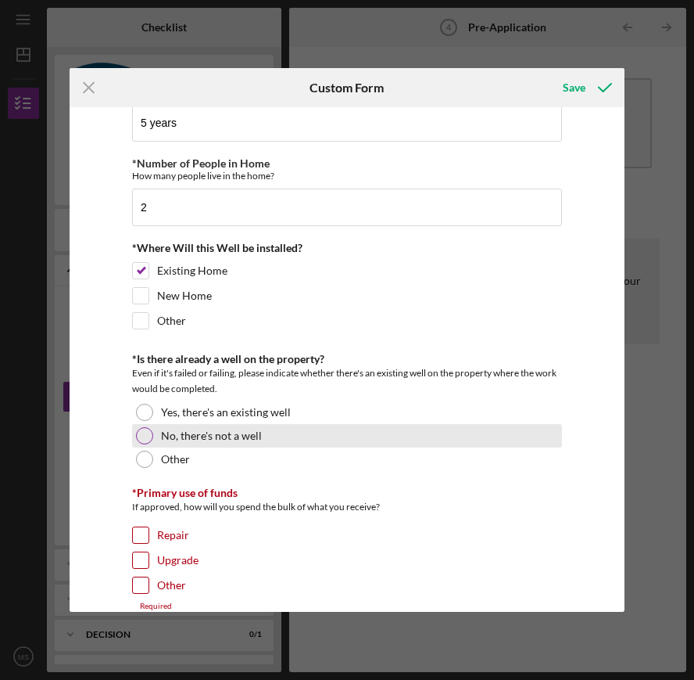
click at [149, 428] on div "No, there's not a well" at bounding box center [347, 435] width 430 height 23
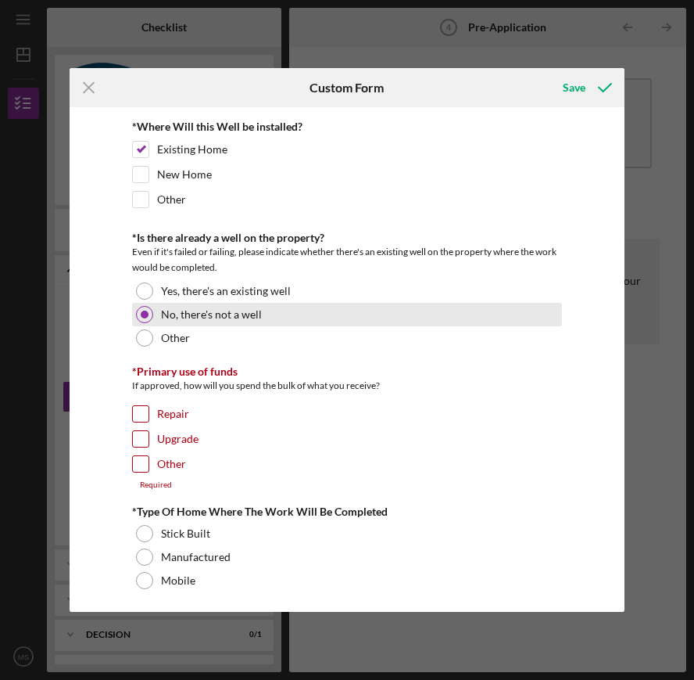
scroll to position [458, 0]
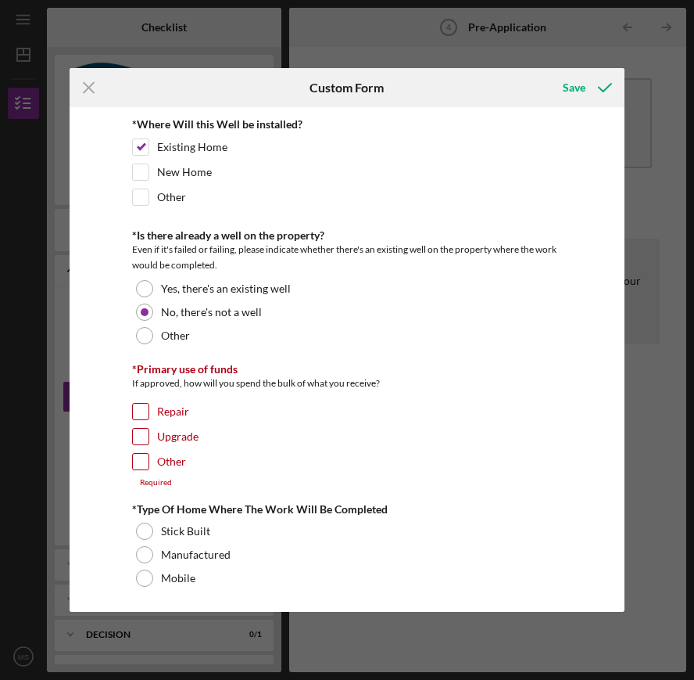
click at [135, 438] on input "Upgrade" at bounding box center [141, 437] width 16 height 16
checkbox input "true"
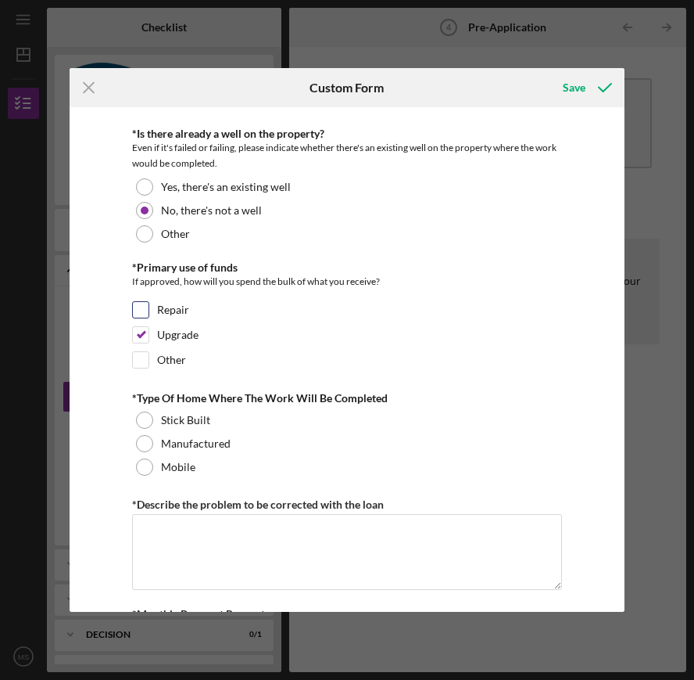
scroll to position [564, 0]
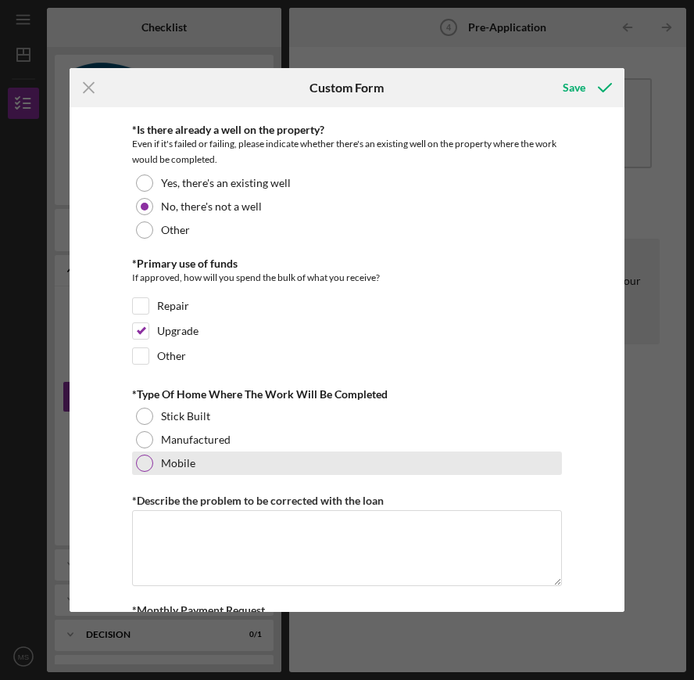
click at [224, 461] on div "Mobile" at bounding box center [347, 462] width 430 height 23
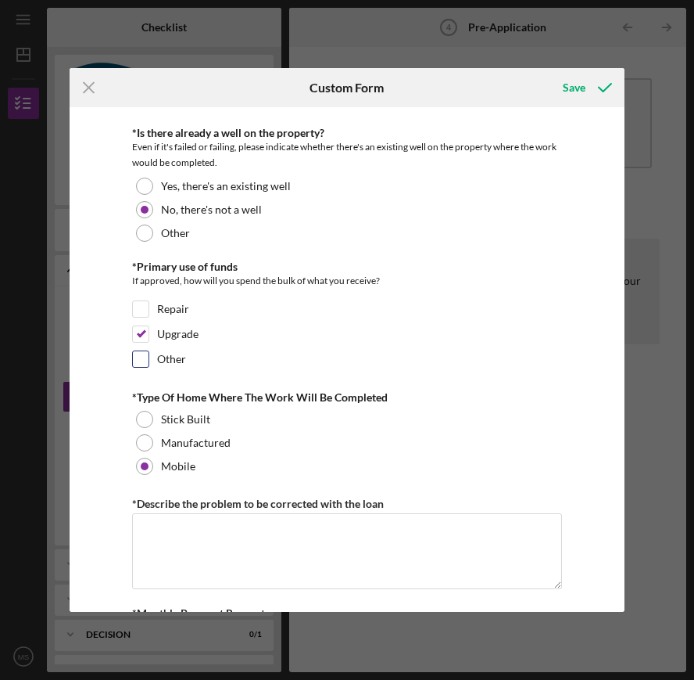
click at [141, 359] on input "Other" at bounding box center [141, 359] width 16 height 16
checkbox input "true"
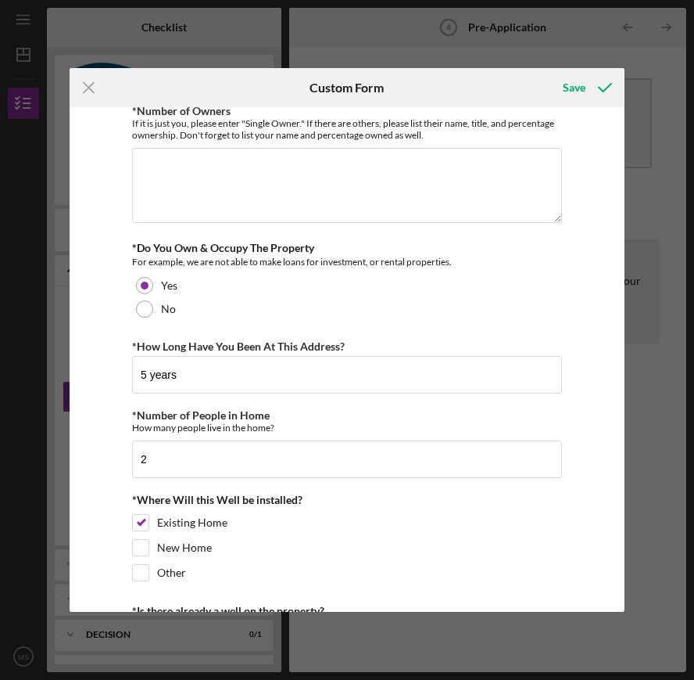
scroll to position [0, 0]
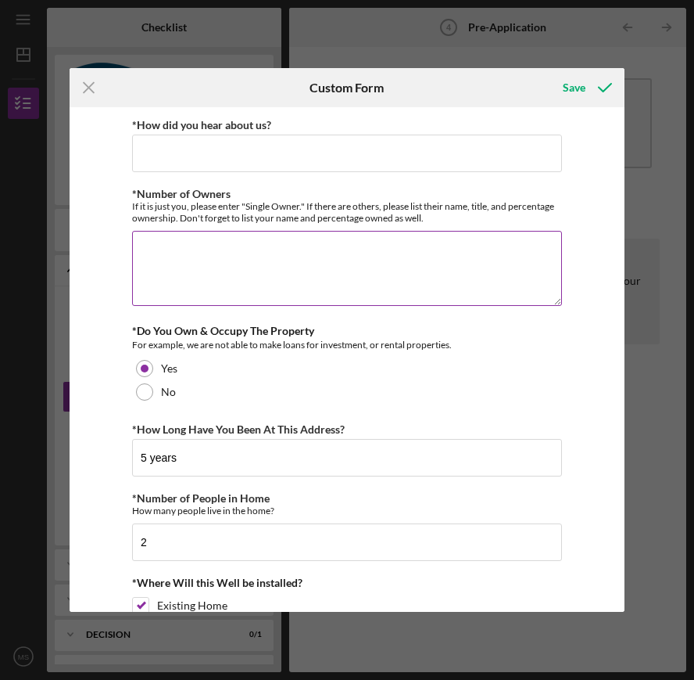
click at [195, 252] on textarea "*Number of Owners" at bounding box center [347, 268] width 430 height 75
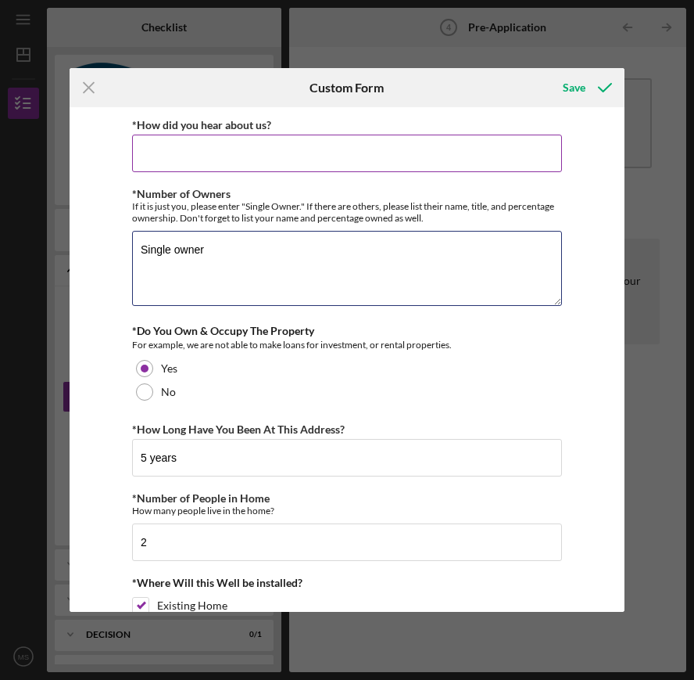
type textarea "Single owner"
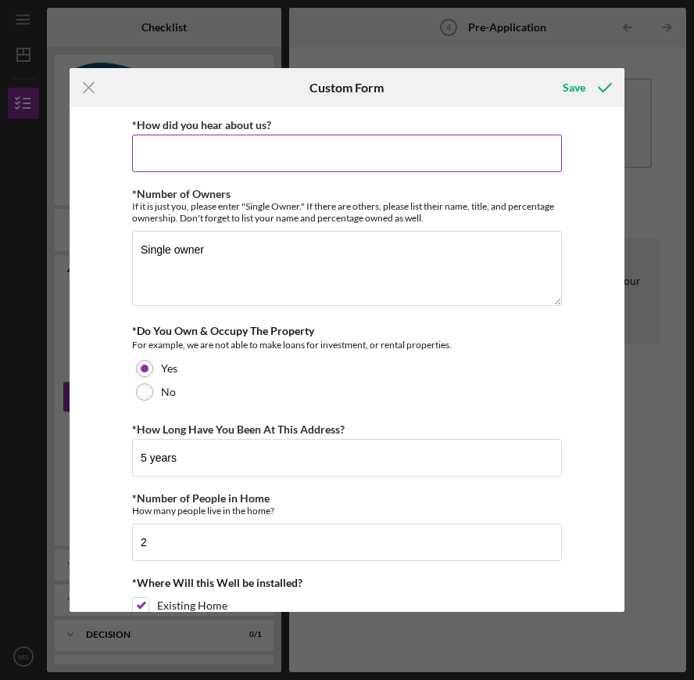
click at [206, 149] on input "*How did you hear about us?" at bounding box center [347, 154] width 430 height 38
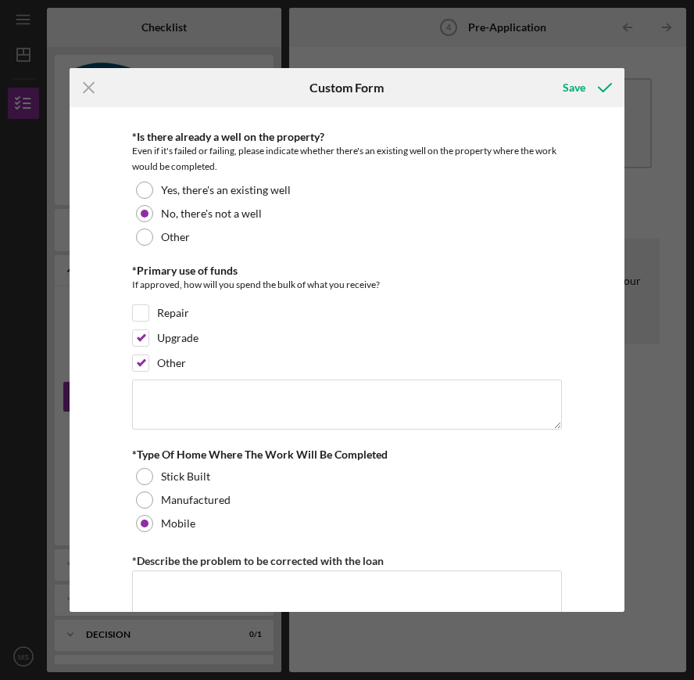
scroll to position [558, 0]
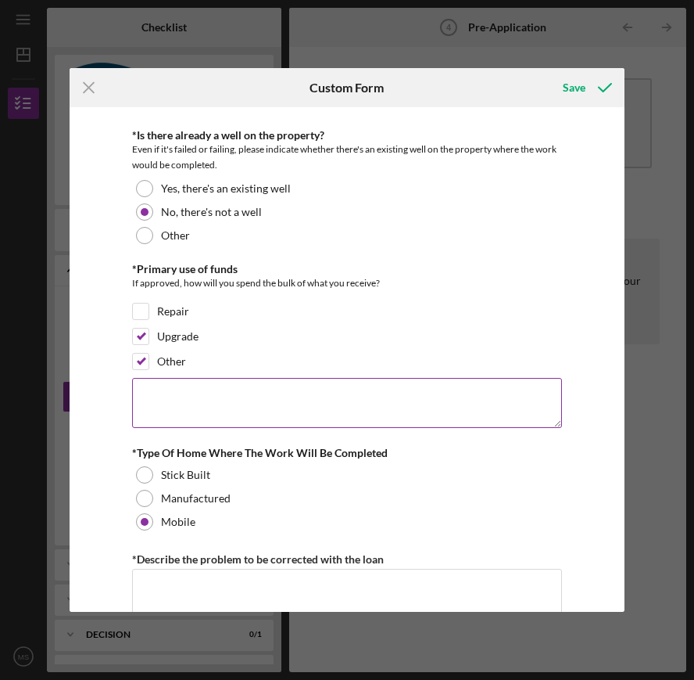
type input "Google"
click at [199, 402] on textarea at bounding box center [347, 403] width 430 height 50
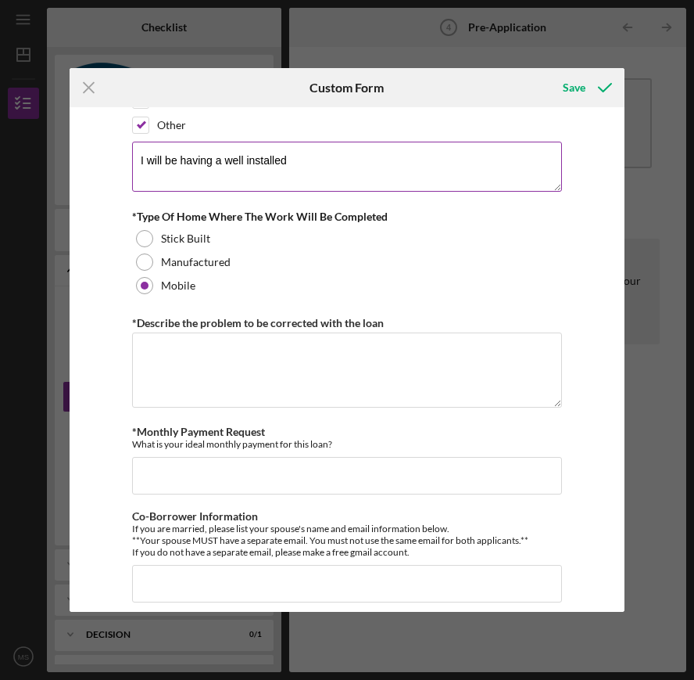
scroll to position [798, 0]
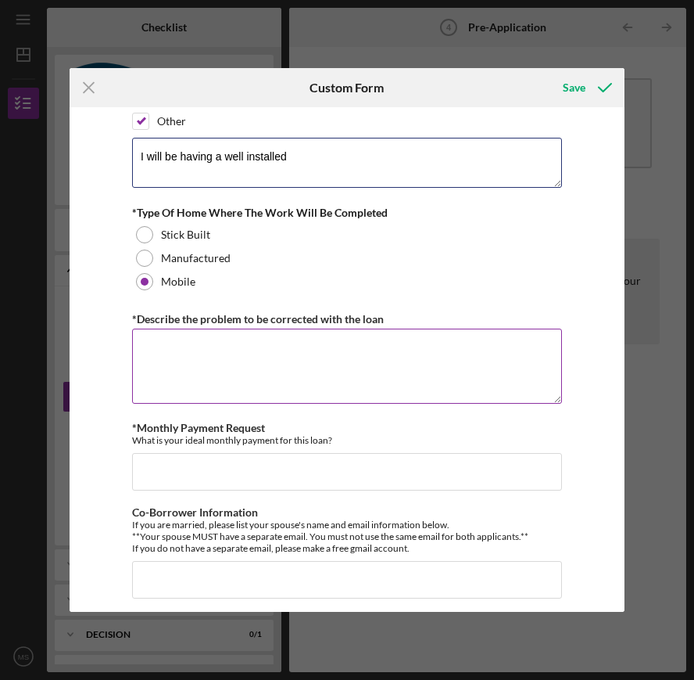
type textarea "I will be having a well installed"
click at [167, 355] on textarea "*Describe the problem to be corrected with the loan" at bounding box center [347, 365] width 430 height 75
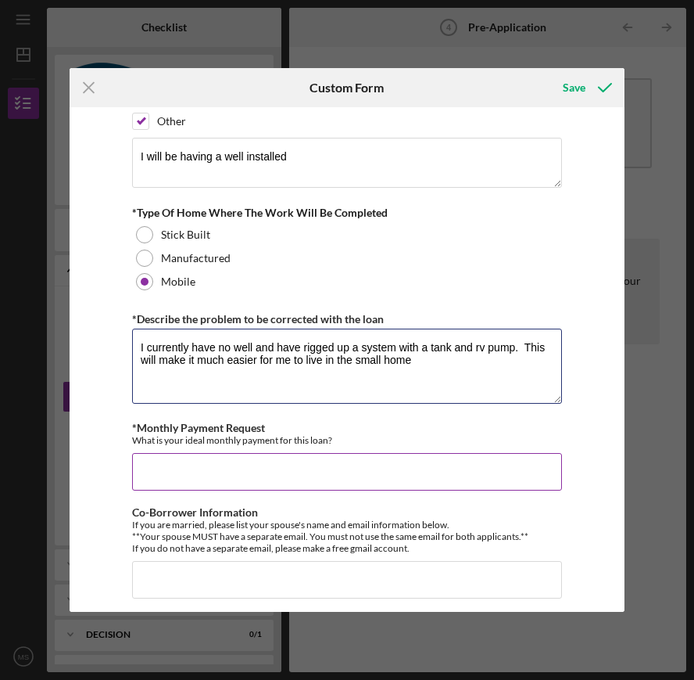
type textarea "I currently have no well and have rigged up a system with a tank and rv pump. T…"
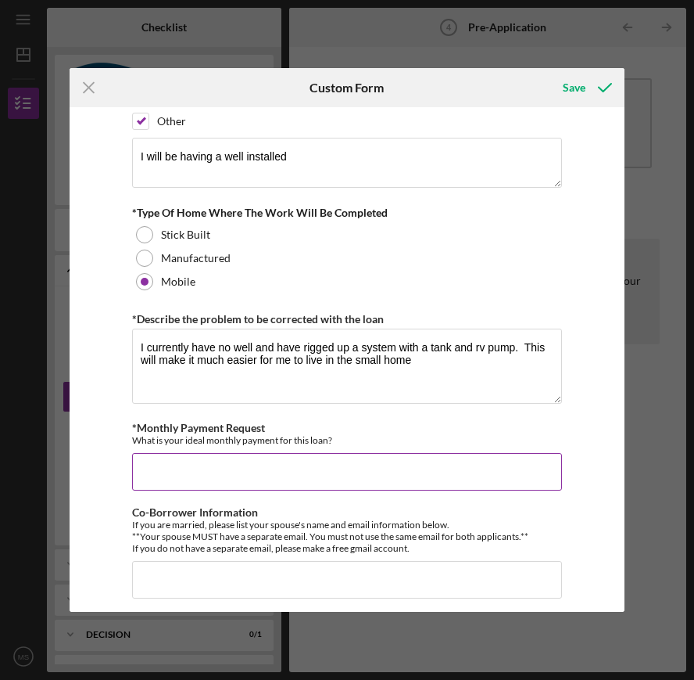
click at [213, 463] on input "*Monthly Payment Request" at bounding box center [347, 472] width 430 height 38
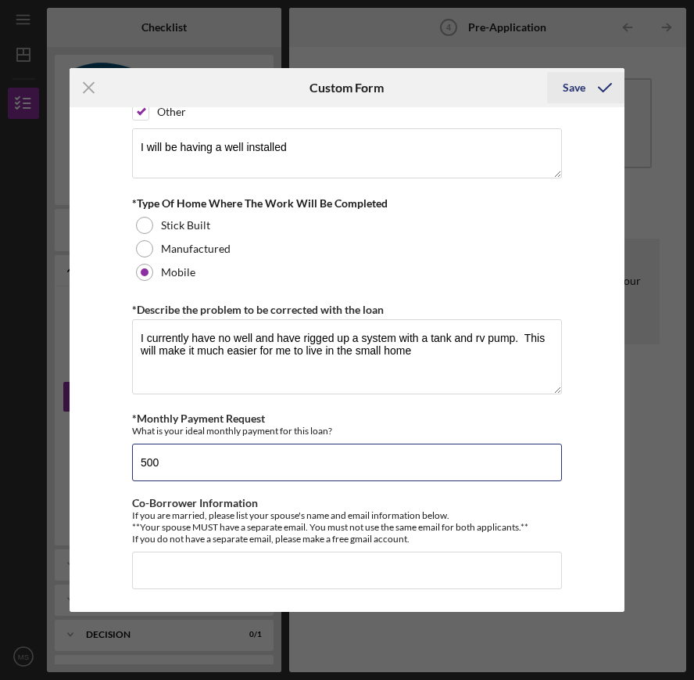
type input "500"
click at [577, 89] on div "Save" at bounding box center [574, 87] width 23 height 31
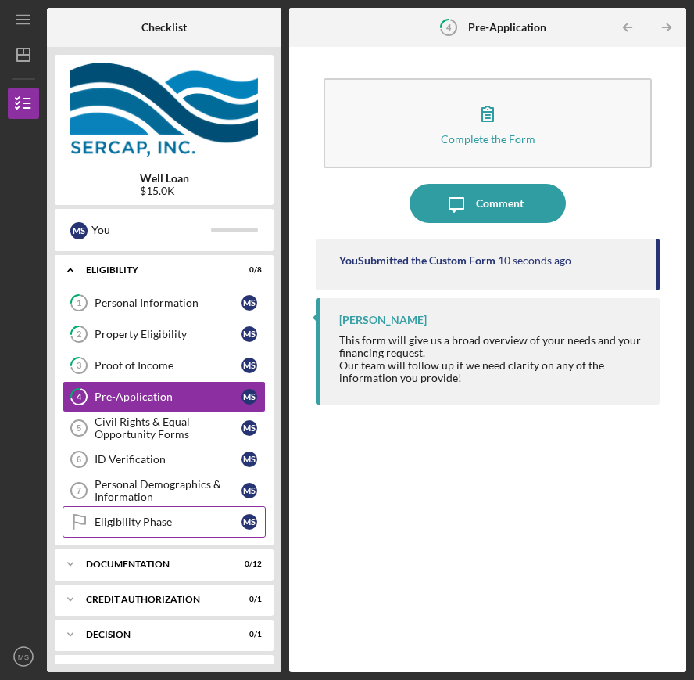
click at [163, 524] on div "Eligibility Phase" at bounding box center [168, 521] width 147 height 13
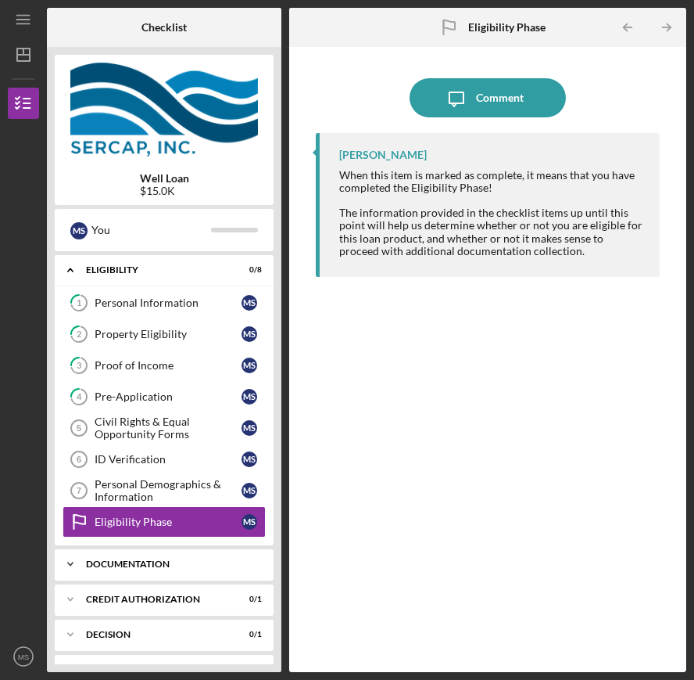
click at [167, 567] on div "Documentation" at bounding box center [170, 563] width 168 height 9
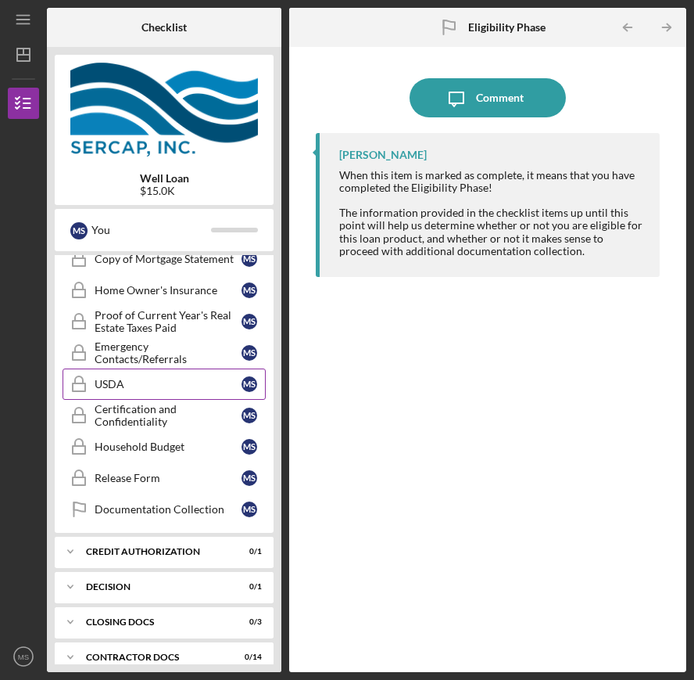
scroll to position [431, 0]
